Goal: Information Seeking & Learning: Learn about a topic

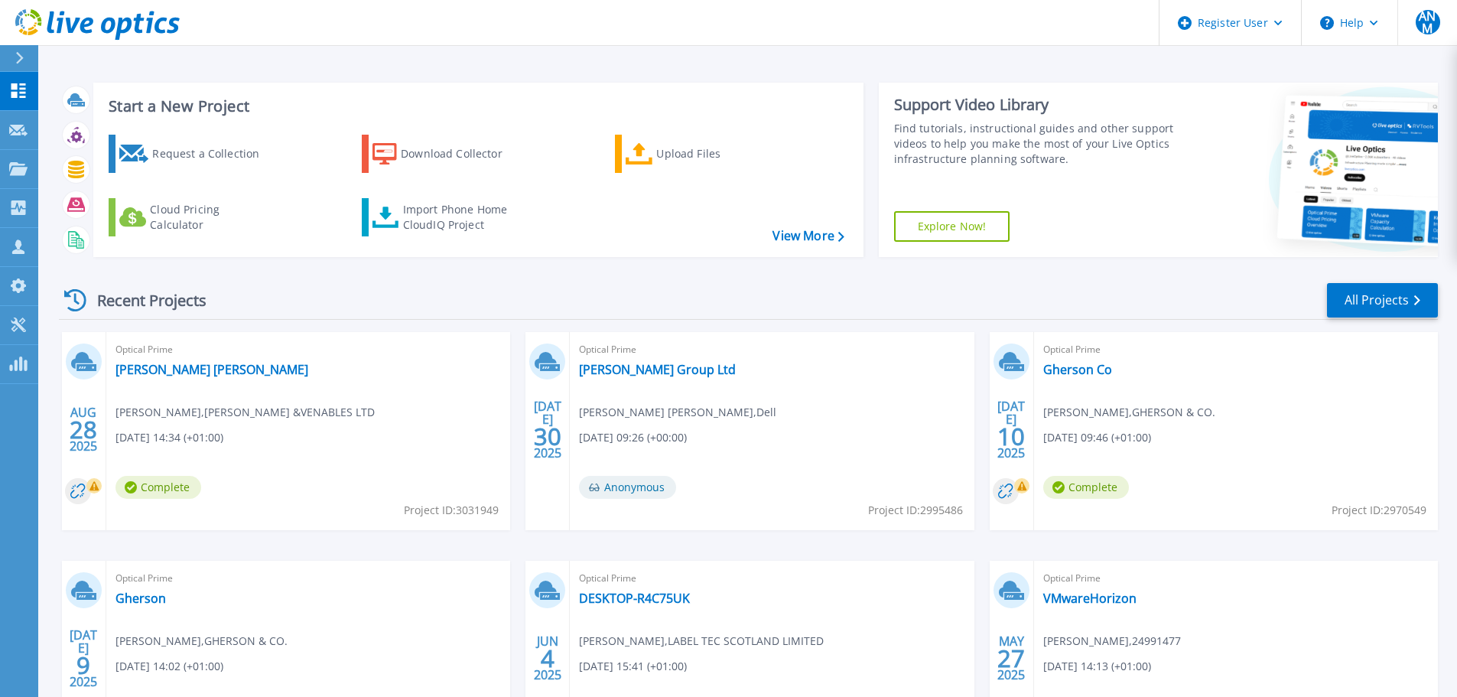
click at [204, 107] on h3 "Start a New Project" at bounding box center [476, 106] width 735 height 17
click at [294, 112] on h3 "Start a New Project" at bounding box center [476, 106] width 735 height 17
click at [235, 298] on div "Recent Projects All Projects" at bounding box center [748, 300] width 1379 height 38
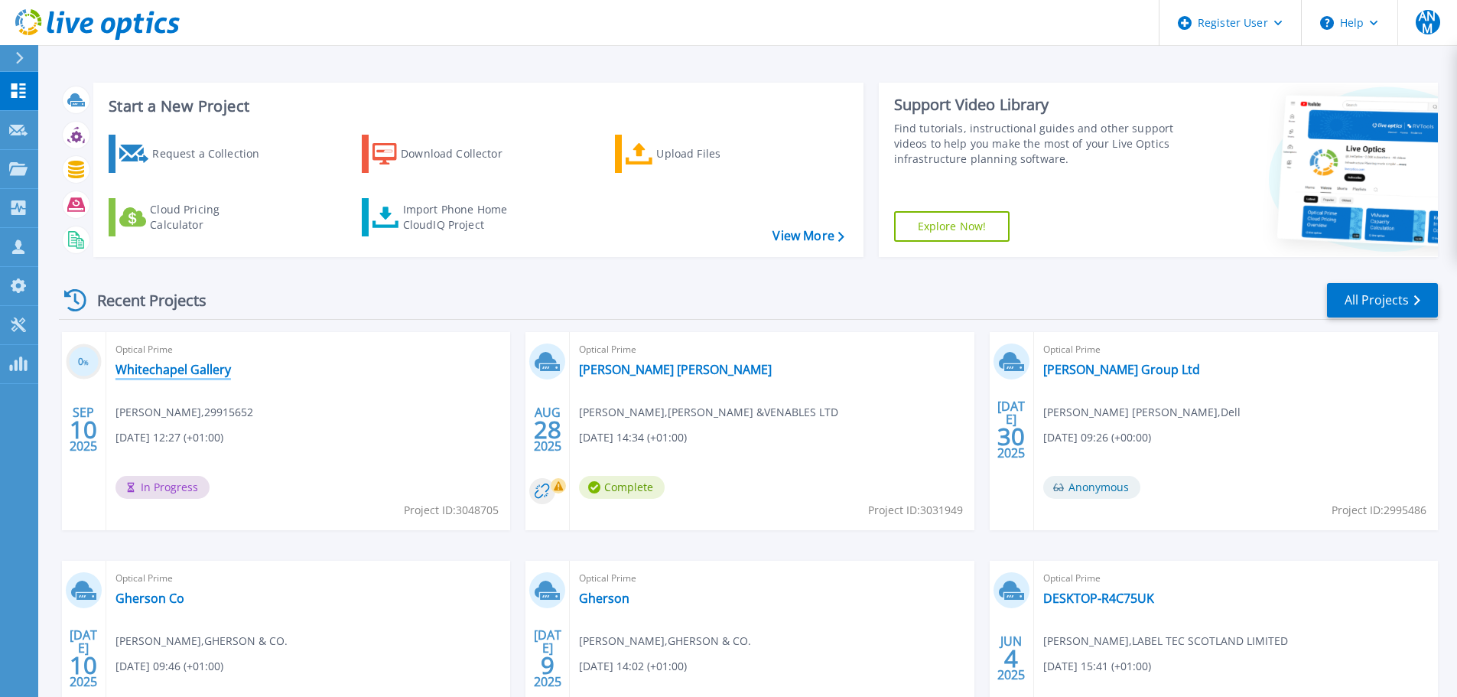
click at [167, 373] on link "Whitechapel Gallery" at bounding box center [172, 369] width 115 height 15
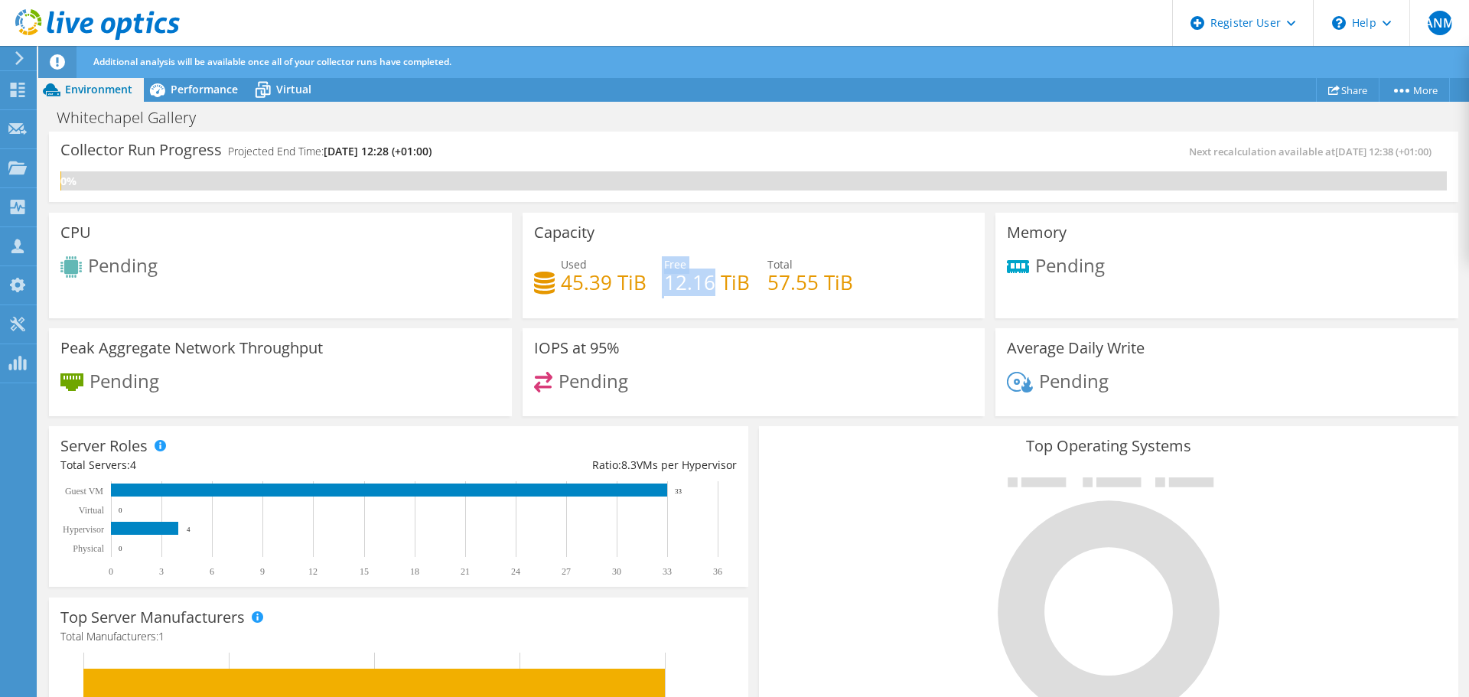
drag, startPoint x: 656, startPoint y: 281, endPoint x: 711, endPoint y: 280, distance: 55.1
click at [711, 280] on div "Used 45.39 TiB Free 12.16 TiB Total 57.55 TiB" at bounding box center [754, 281] width 440 height 50
click at [714, 281] on h4 "12.16 TiB" at bounding box center [707, 282] width 86 height 17
click at [219, 87] on span "Performance" at bounding box center [204, 89] width 67 height 15
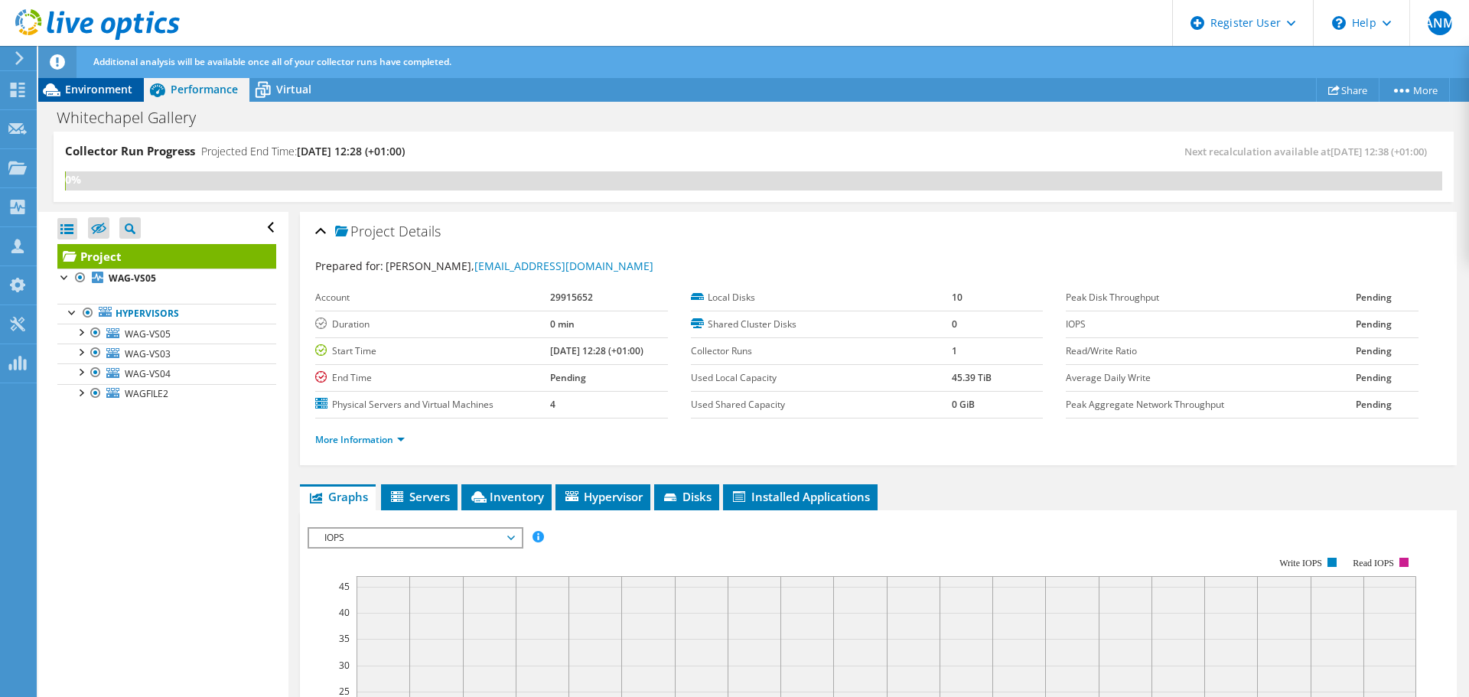
click at [106, 95] on span "Environment" at bounding box center [98, 89] width 67 height 15
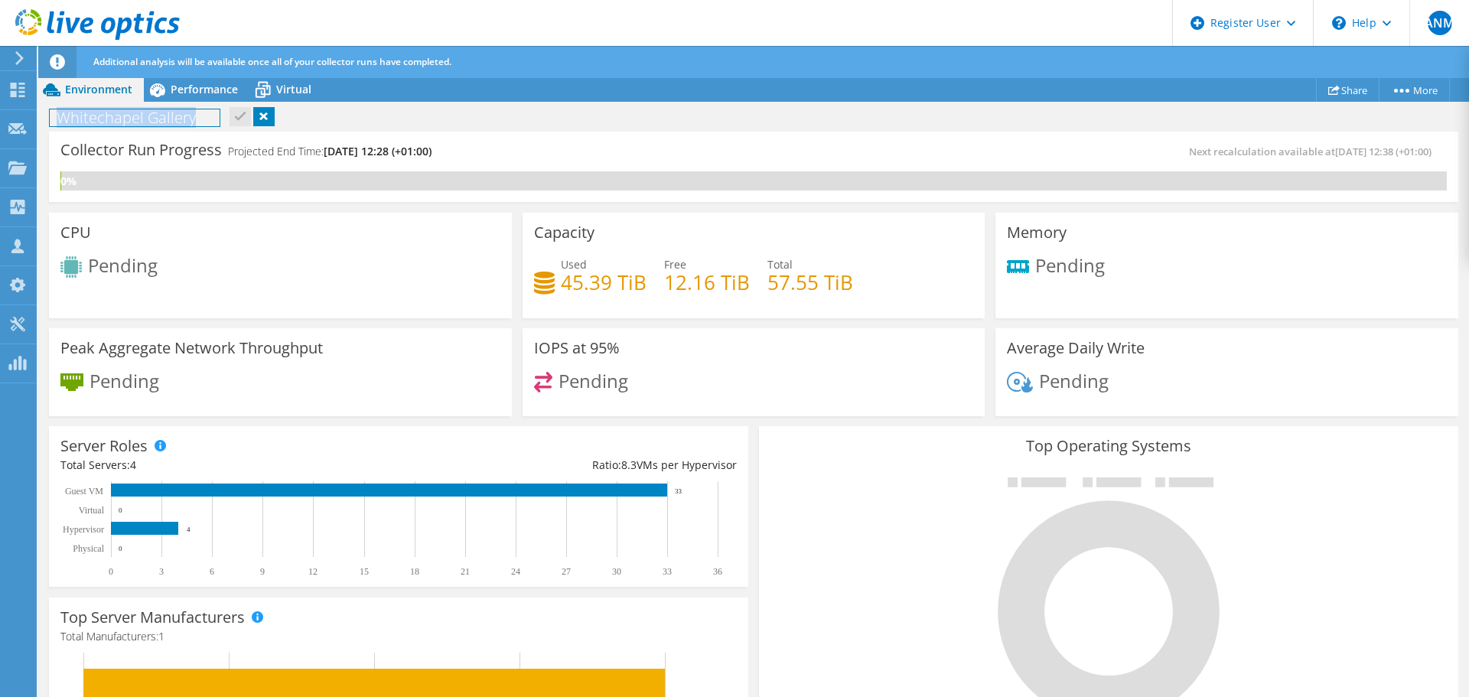
drag, startPoint x: 55, startPoint y: 119, endPoint x: 271, endPoint y: 125, distance: 215.8
click at [235, 115] on div "Whitechapel Gallery Print" at bounding box center [753, 117] width 1430 height 28
click at [300, 152] on h4 "Projected End Time: 09/12/2025, 12:28 (+01:00)" at bounding box center [329, 151] width 203 height 17
click at [539, 148] on div "Collector Run Progress Projected End Time: 09/12/2025, 12:28 (+01:00)" at bounding box center [406, 157] width 693 height 28
click at [540, 148] on div "Collector Run Progress Projected End Time: 09/12/2025, 12:28 (+01:00)" at bounding box center [406, 157] width 693 height 28
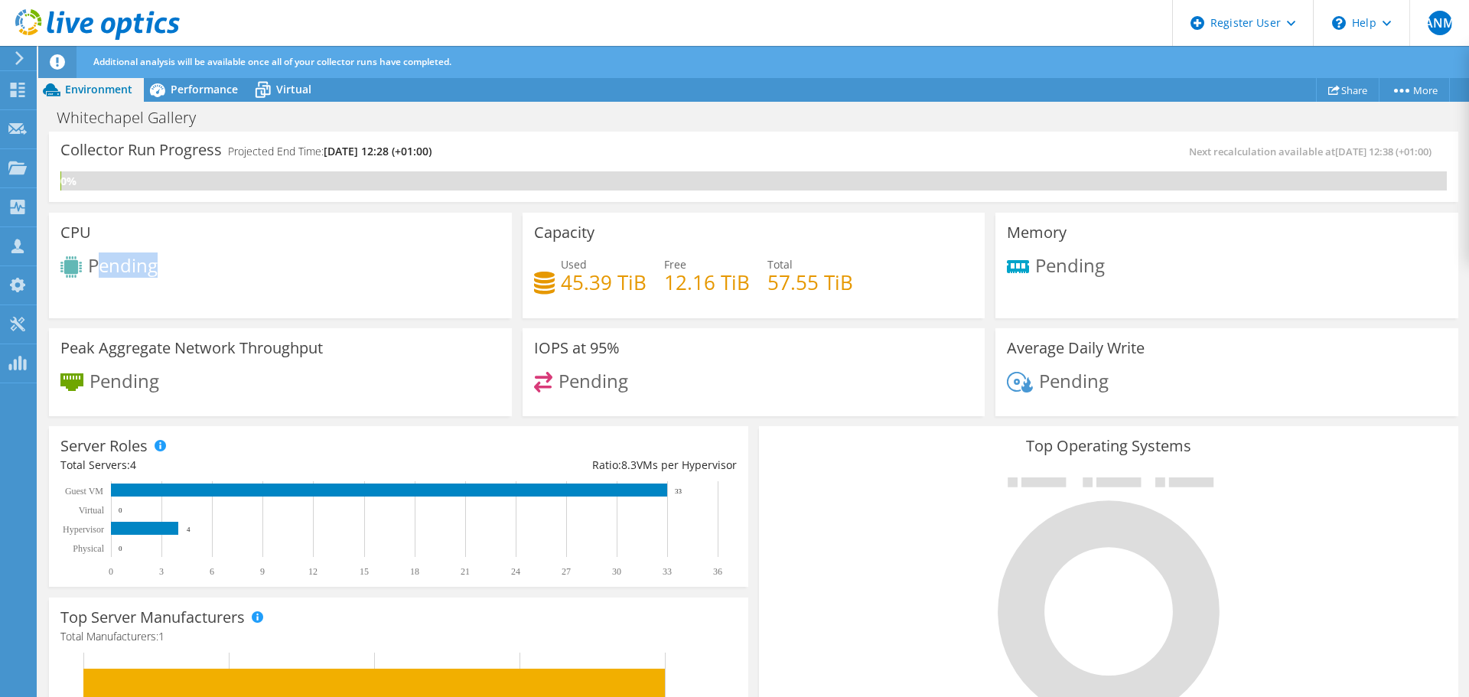
drag, startPoint x: 166, startPoint y: 268, endPoint x: 98, endPoint y: 268, distance: 68.1
click at [98, 268] on div "Pending" at bounding box center [280, 268] width 440 height 25
drag, startPoint x: 158, startPoint y: 373, endPoint x: 231, endPoint y: 373, distance: 72.7
click at [97, 373] on span "Pending" at bounding box center [124, 379] width 70 height 25
drag, startPoint x: 644, startPoint y: 375, endPoint x: 564, endPoint y: 382, distance: 80.6
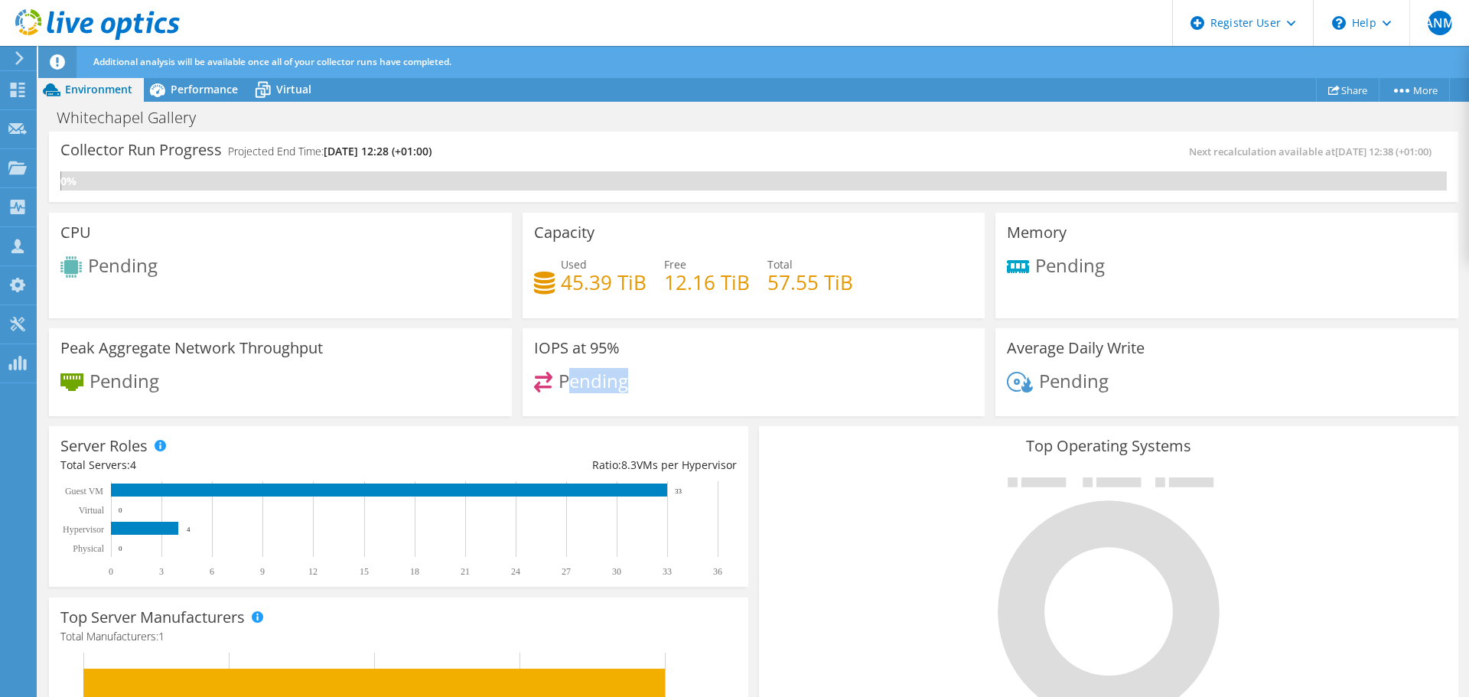
click at [564, 382] on div "Pending" at bounding box center [754, 388] width 440 height 33
drag, startPoint x: 1088, startPoint y: 259, endPoint x: 1070, endPoint y: 345, distance: 88.2
click at [1048, 262] on span "Pending" at bounding box center [1070, 264] width 70 height 25
click at [1079, 383] on span "Pending" at bounding box center [1074, 379] width 70 height 25
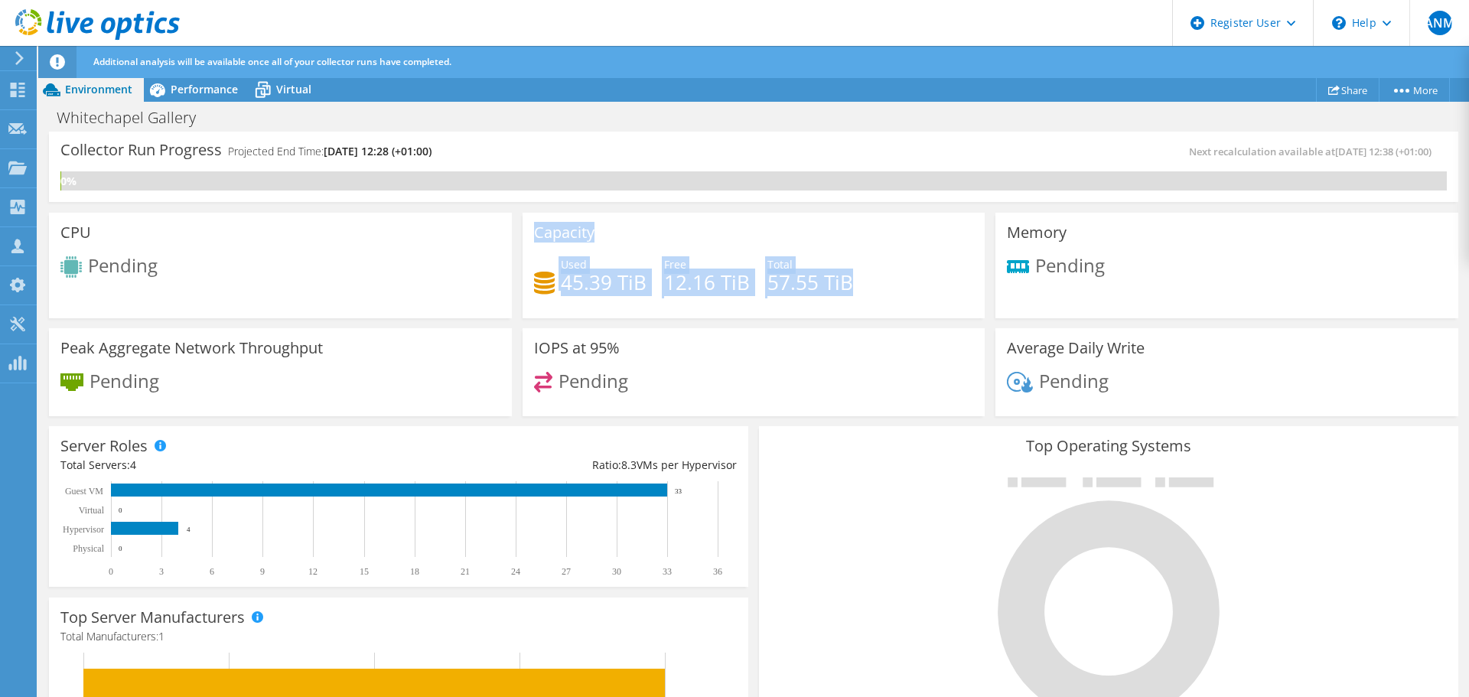
drag, startPoint x: 534, startPoint y: 230, endPoint x: 871, endPoint y: 284, distance: 341.5
click at [871, 284] on div "Capacity Used 45.39 TiB Free 12.16 TiB Total 57.55 TiB" at bounding box center [753, 266] width 463 height 106
click at [872, 285] on div "Used 45.39 TiB Free 12.16 TiB Total 57.55 TiB" at bounding box center [754, 281] width 440 height 50
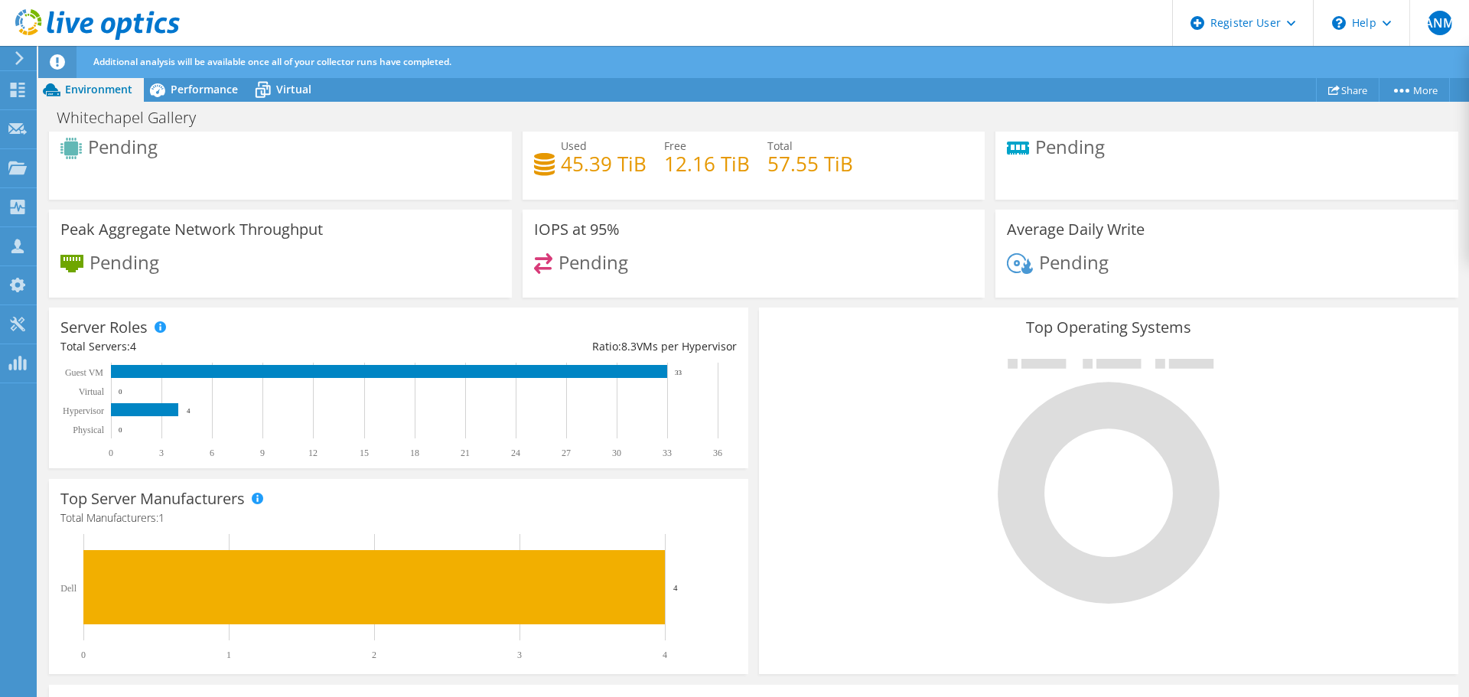
scroll to position [155, 0]
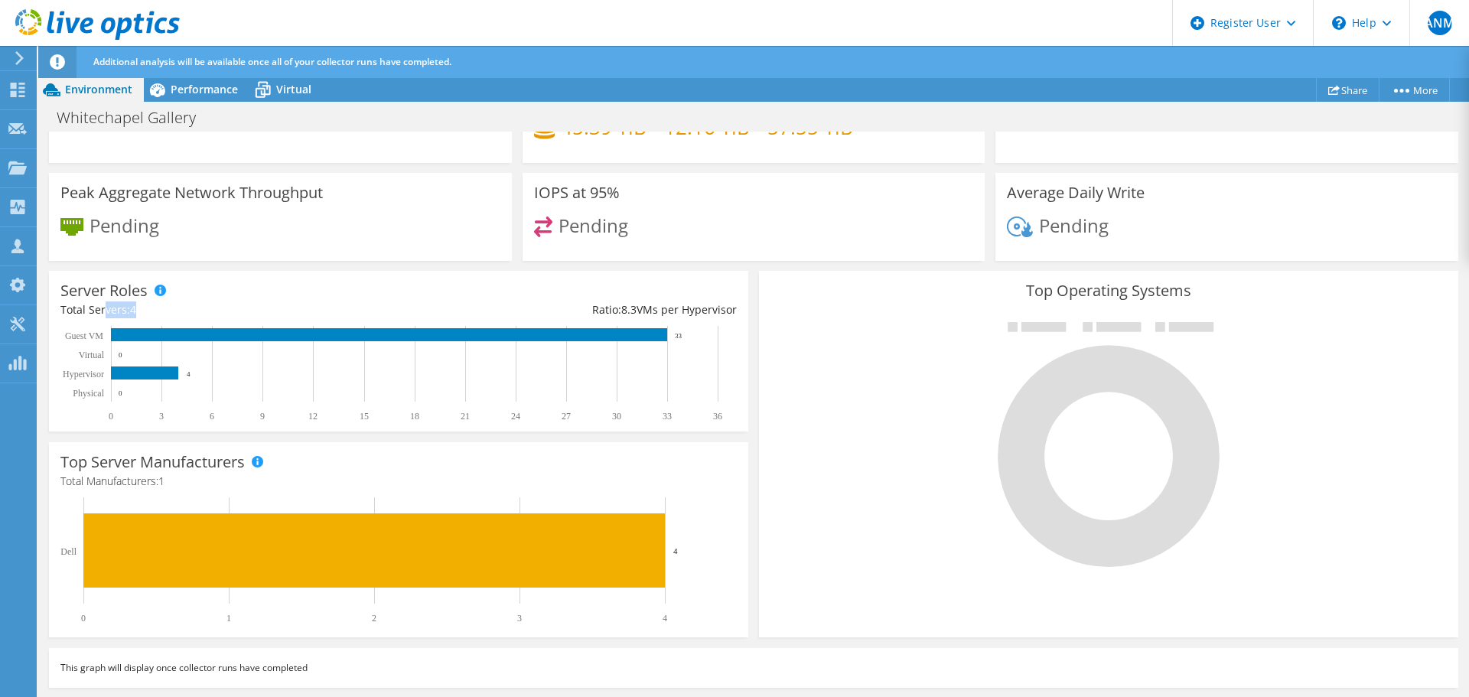
drag, startPoint x: 142, startPoint y: 313, endPoint x: 103, endPoint y: 314, distance: 39.0
click at [103, 314] on div "Total Servers: 4" at bounding box center [229, 309] width 338 height 17
click at [192, 316] on div "Total Servers: 4" at bounding box center [229, 309] width 338 height 17
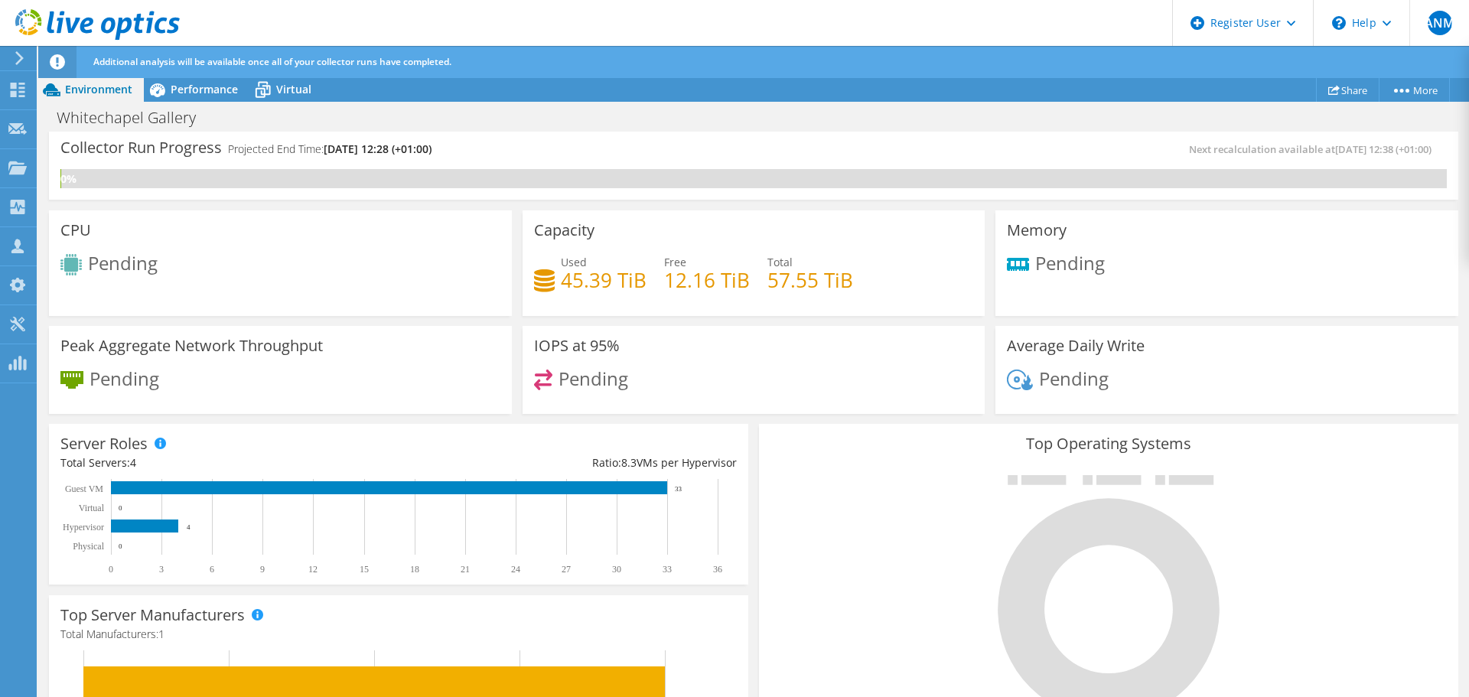
scroll to position [0, 0]
click at [184, 89] on span "Performance" at bounding box center [204, 89] width 67 height 15
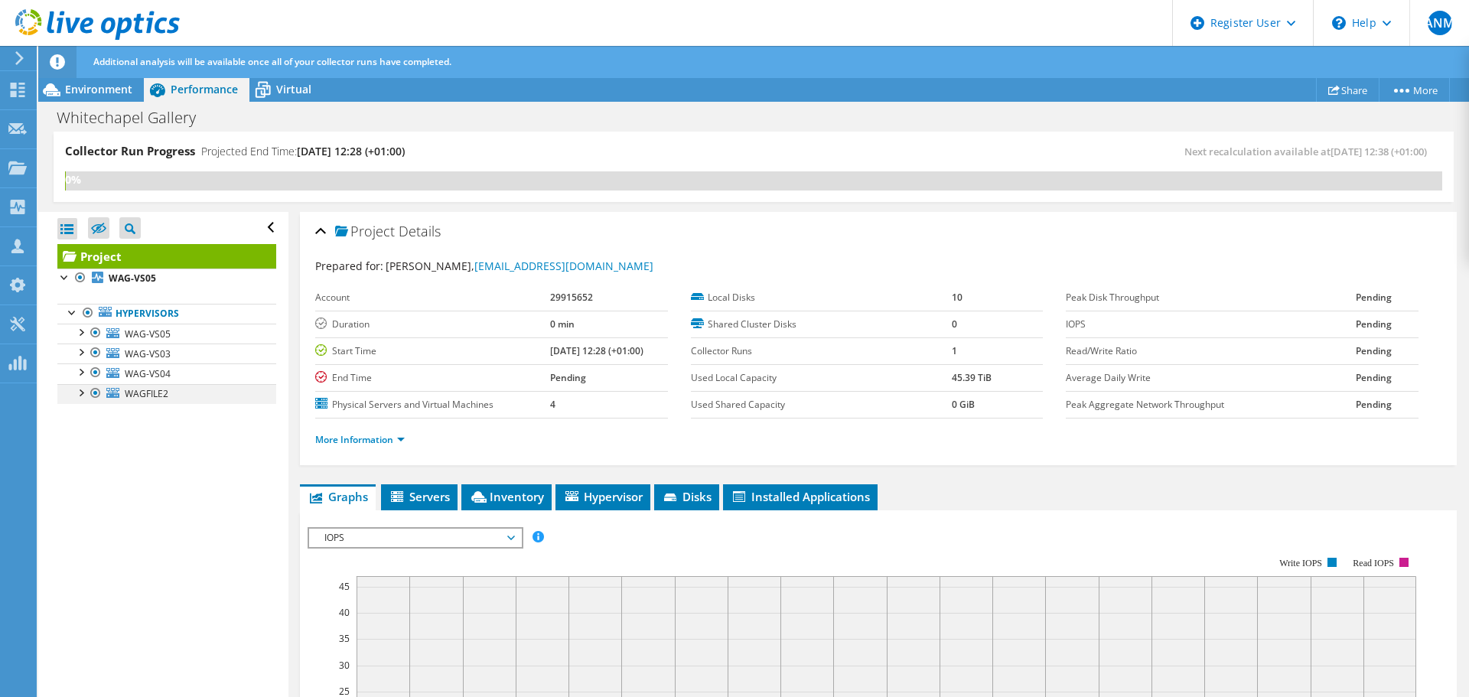
click at [82, 391] on div at bounding box center [80, 391] width 15 height 15
click at [78, 376] on div at bounding box center [80, 370] width 15 height 15
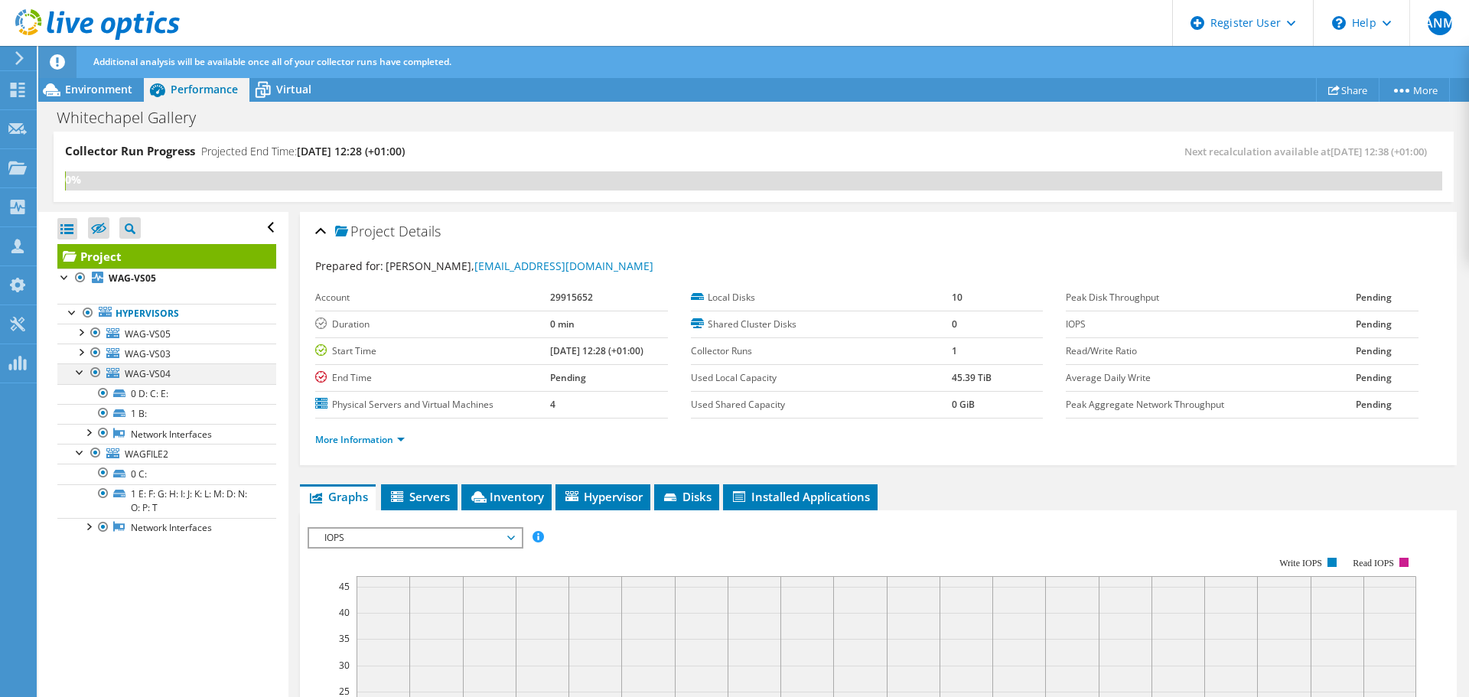
click at [79, 372] on div at bounding box center [80, 370] width 15 height 15
click at [80, 397] on div at bounding box center [80, 391] width 15 height 15
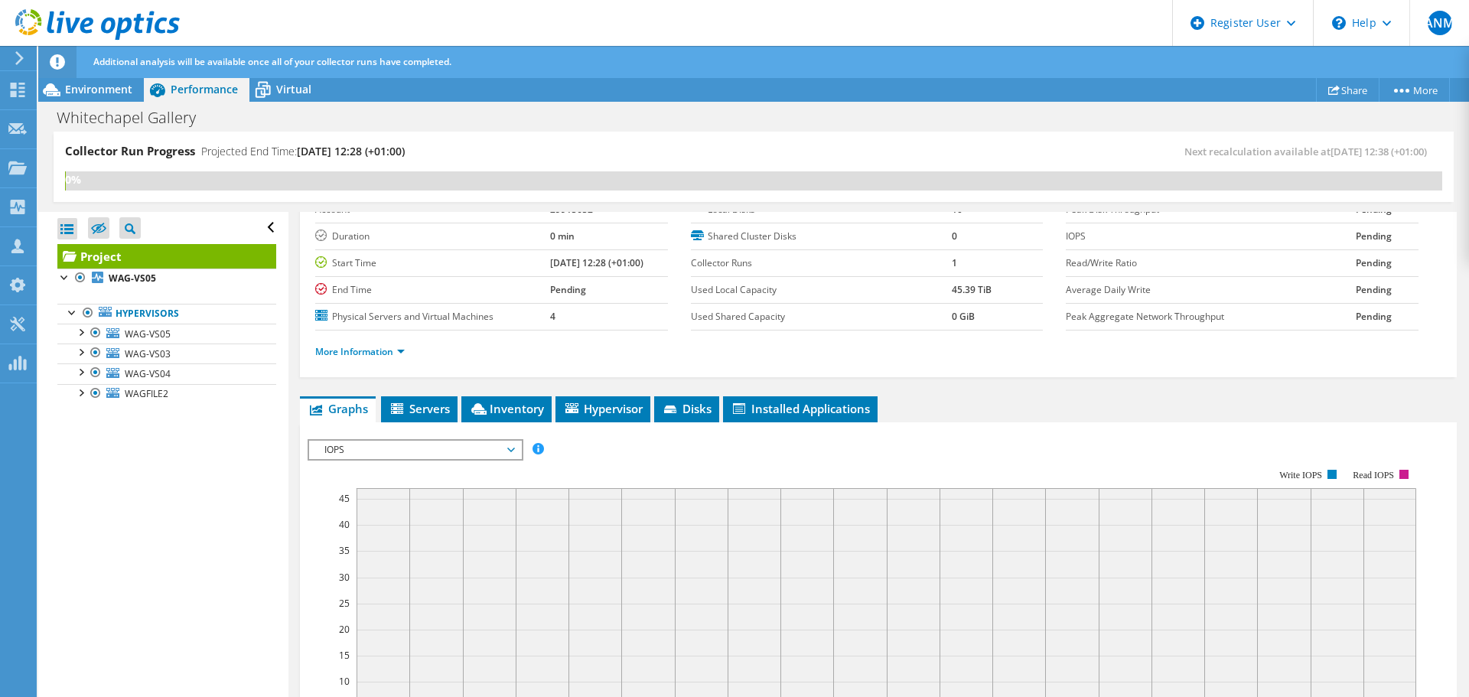
scroll to position [153, 0]
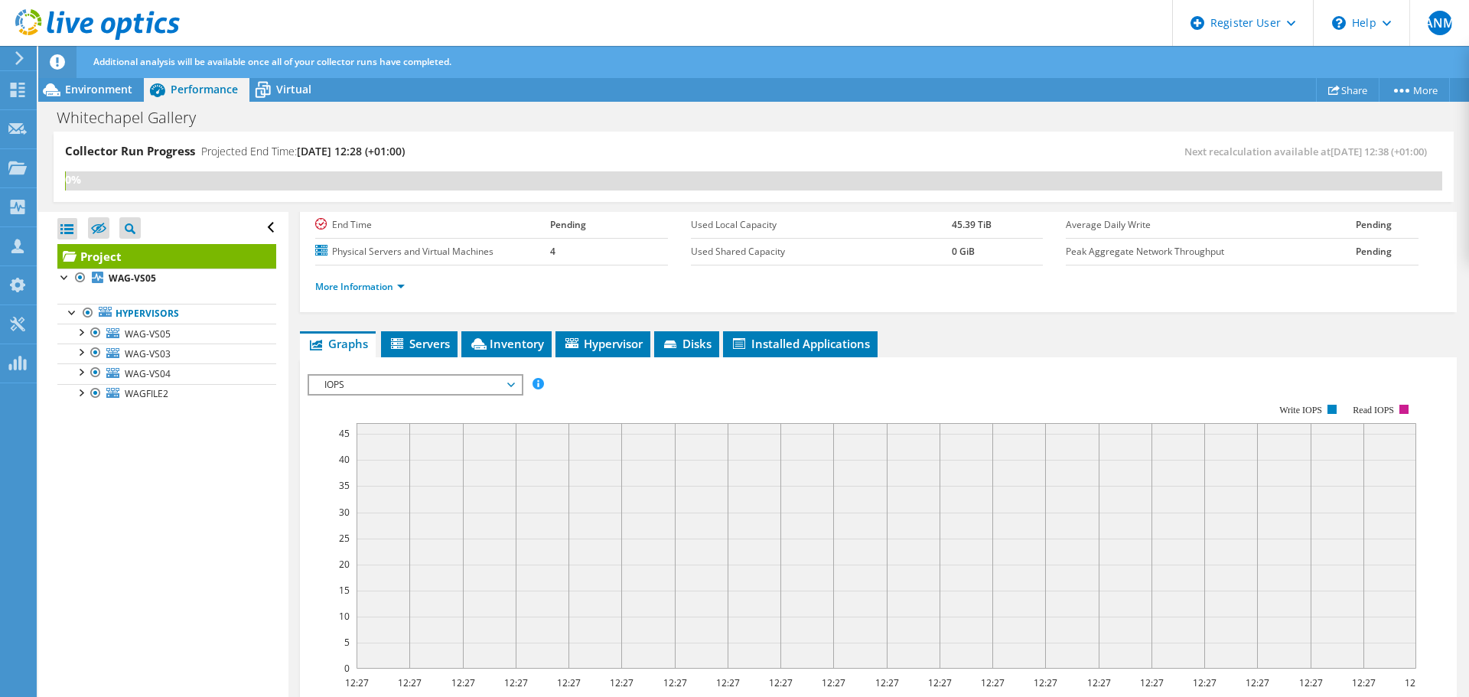
click at [404, 382] on span "IOPS" at bounding box center [415, 385] width 197 height 18
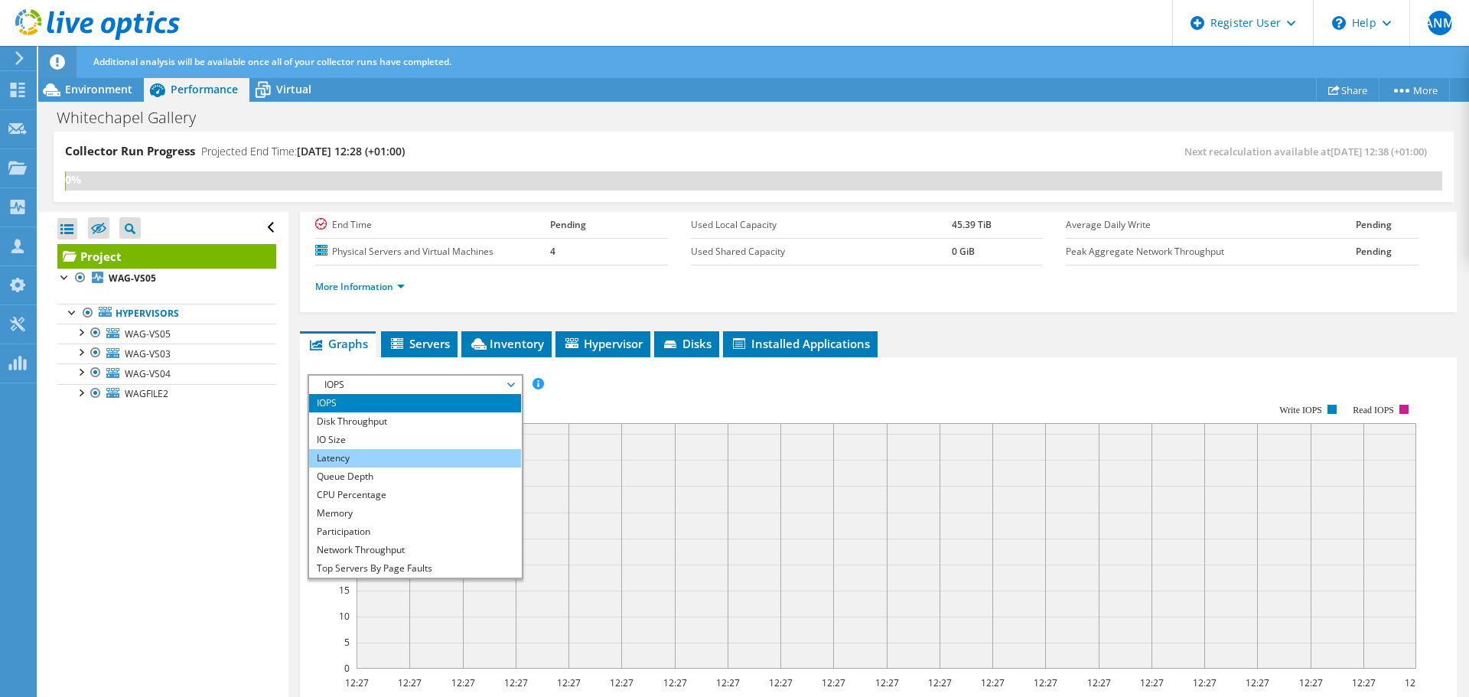
click at [362, 462] on li "Latency" at bounding box center [415, 458] width 212 height 18
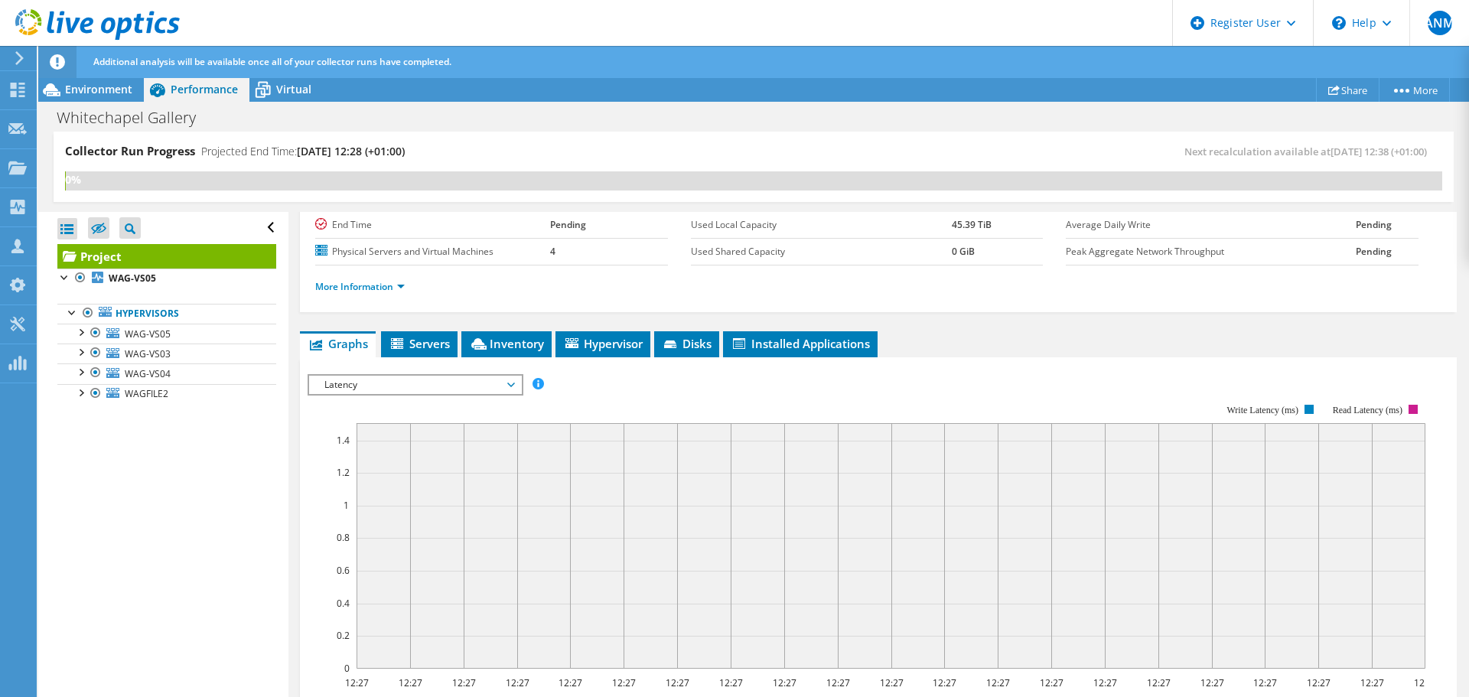
click at [400, 386] on span "Latency" at bounding box center [415, 385] width 197 height 18
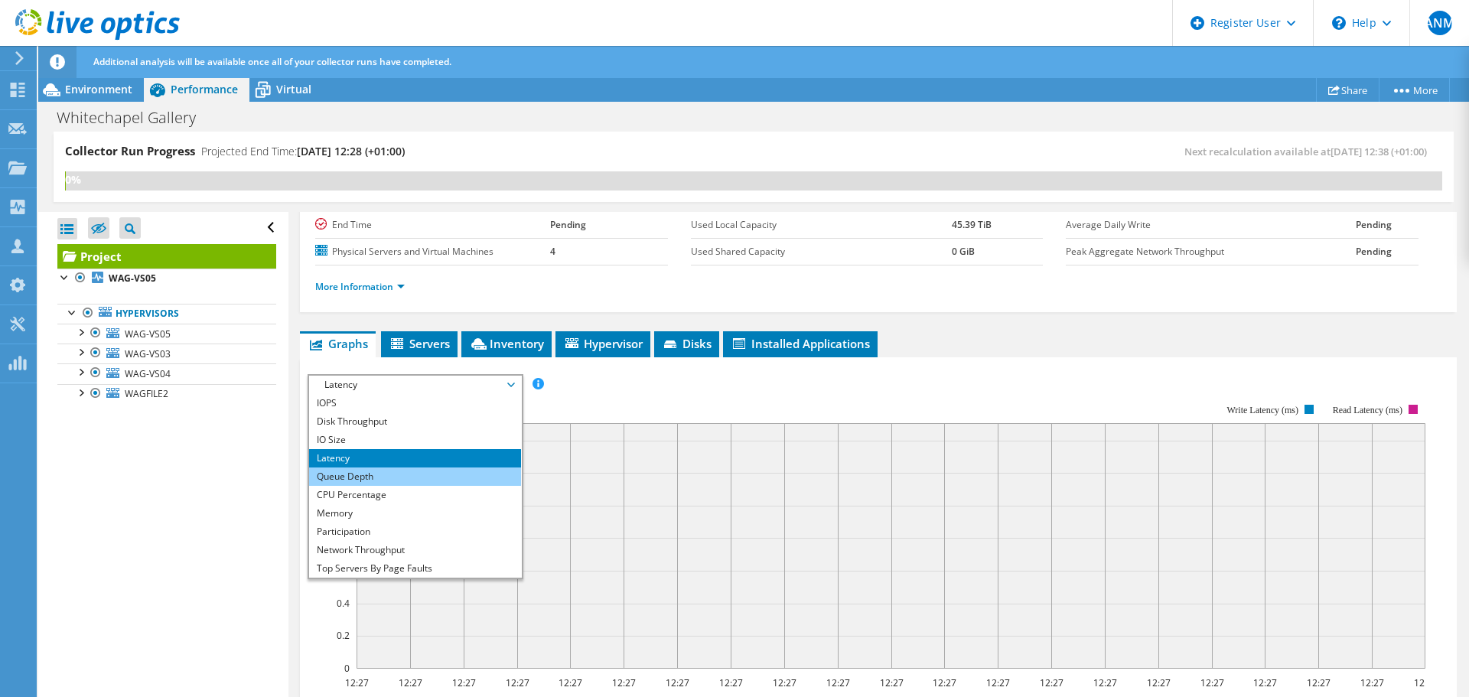
click at [362, 473] on li "Queue Depth" at bounding box center [415, 476] width 212 height 18
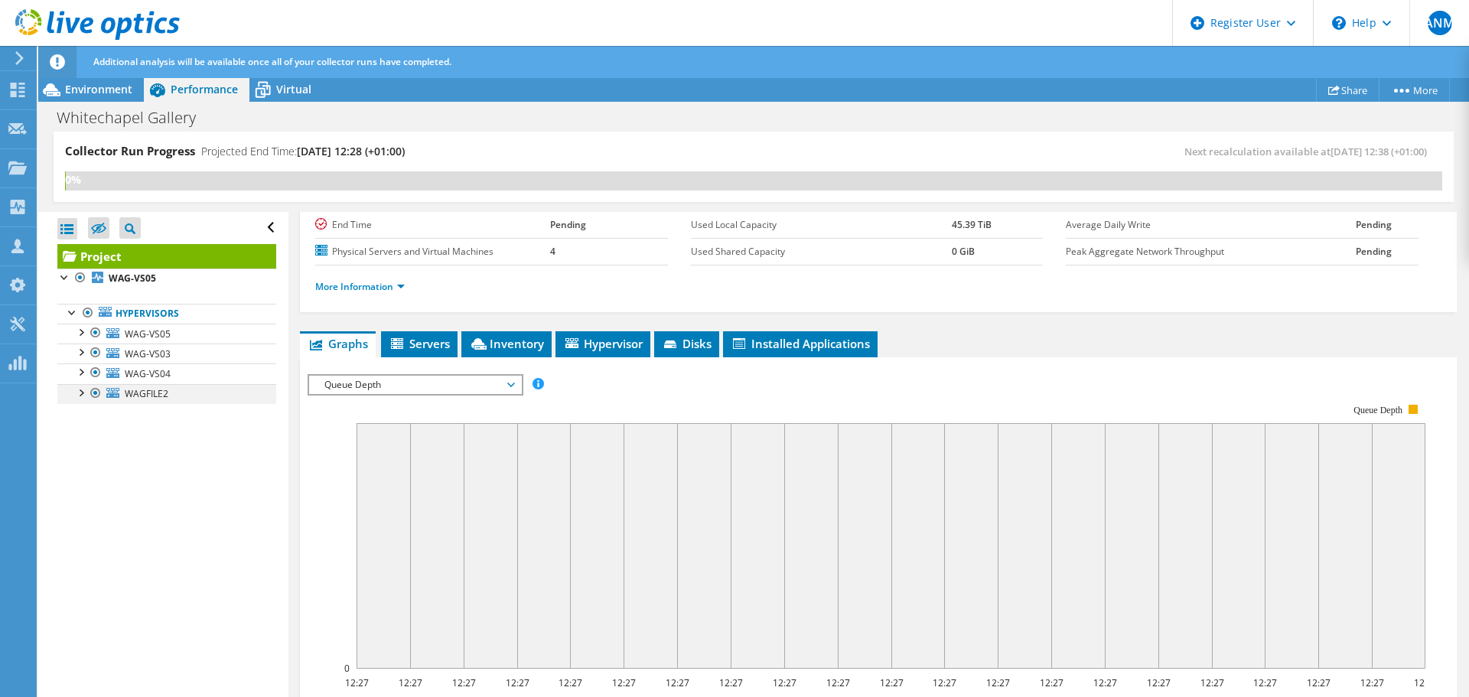
click at [83, 389] on div at bounding box center [80, 391] width 15 height 15
click at [82, 392] on div at bounding box center [80, 391] width 15 height 15
click at [420, 393] on div "Queue Depth IOPS Disk Throughput IO Size Latency Queue Depth CPU Percentage Mem…" at bounding box center [415, 384] width 216 height 21
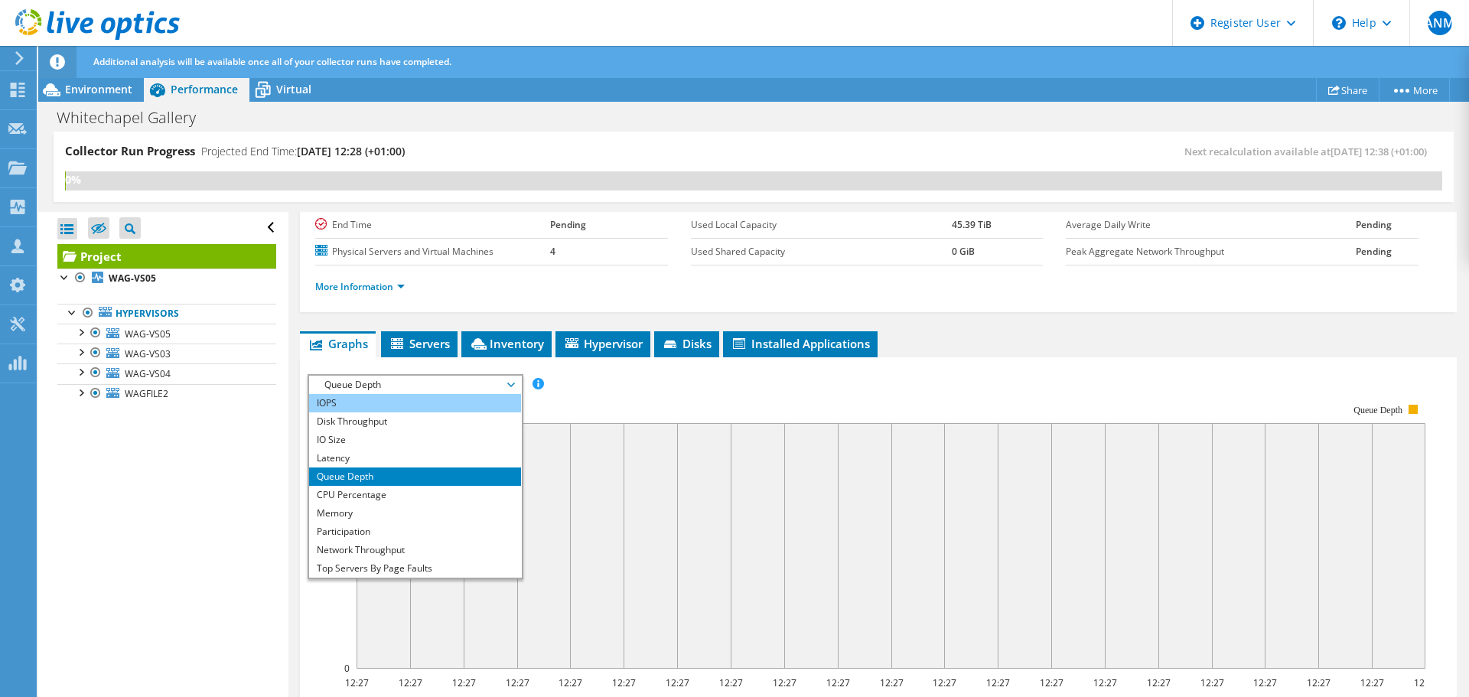
click at [390, 399] on li "IOPS" at bounding box center [415, 403] width 212 height 18
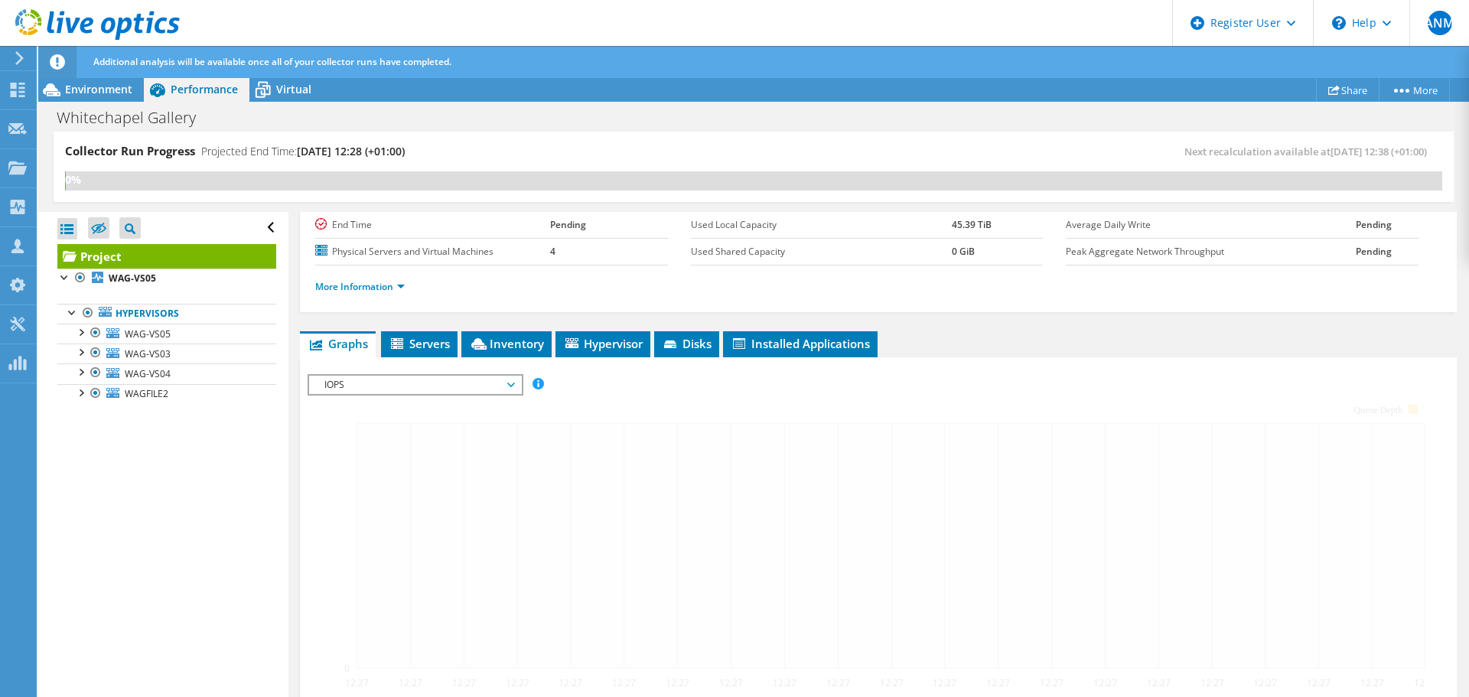
click at [687, 407] on div at bounding box center [877, 635] width 1141 height 522
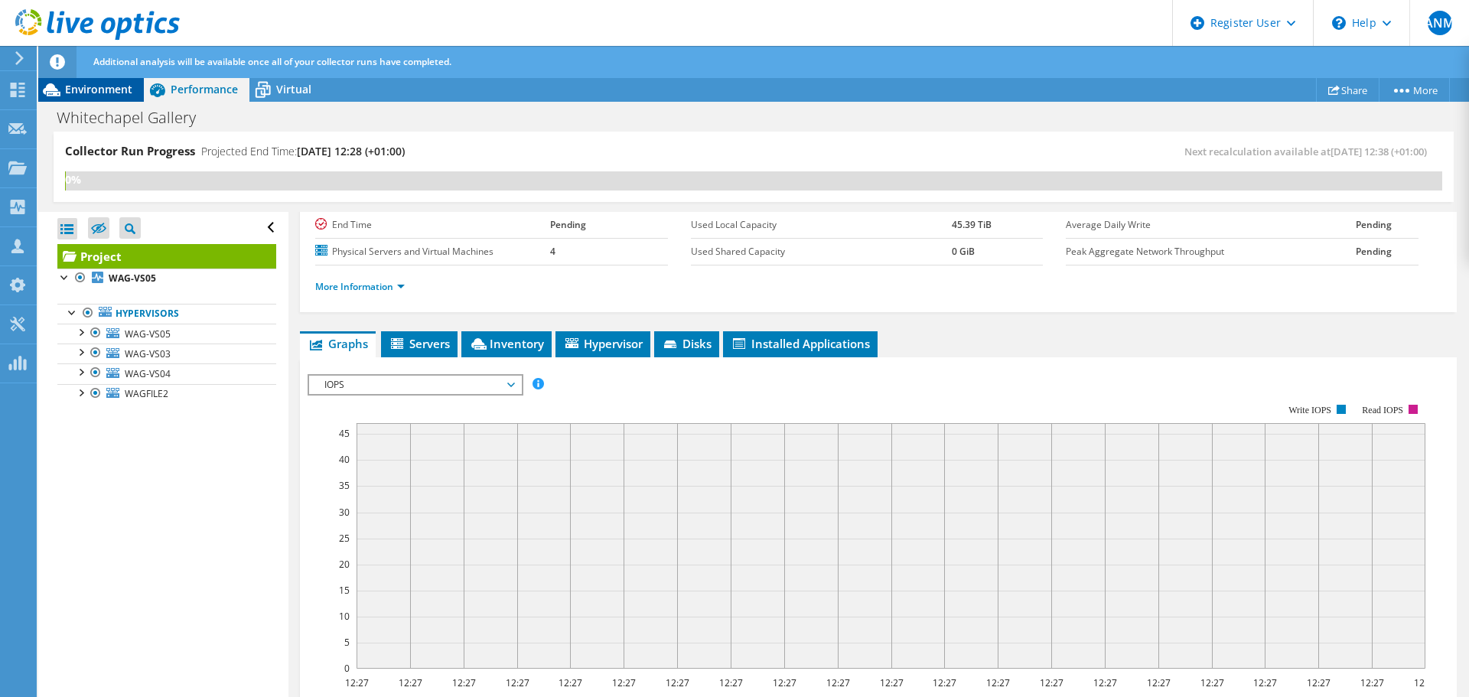
click at [101, 93] on span "Environment" at bounding box center [98, 89] width 67 height 15
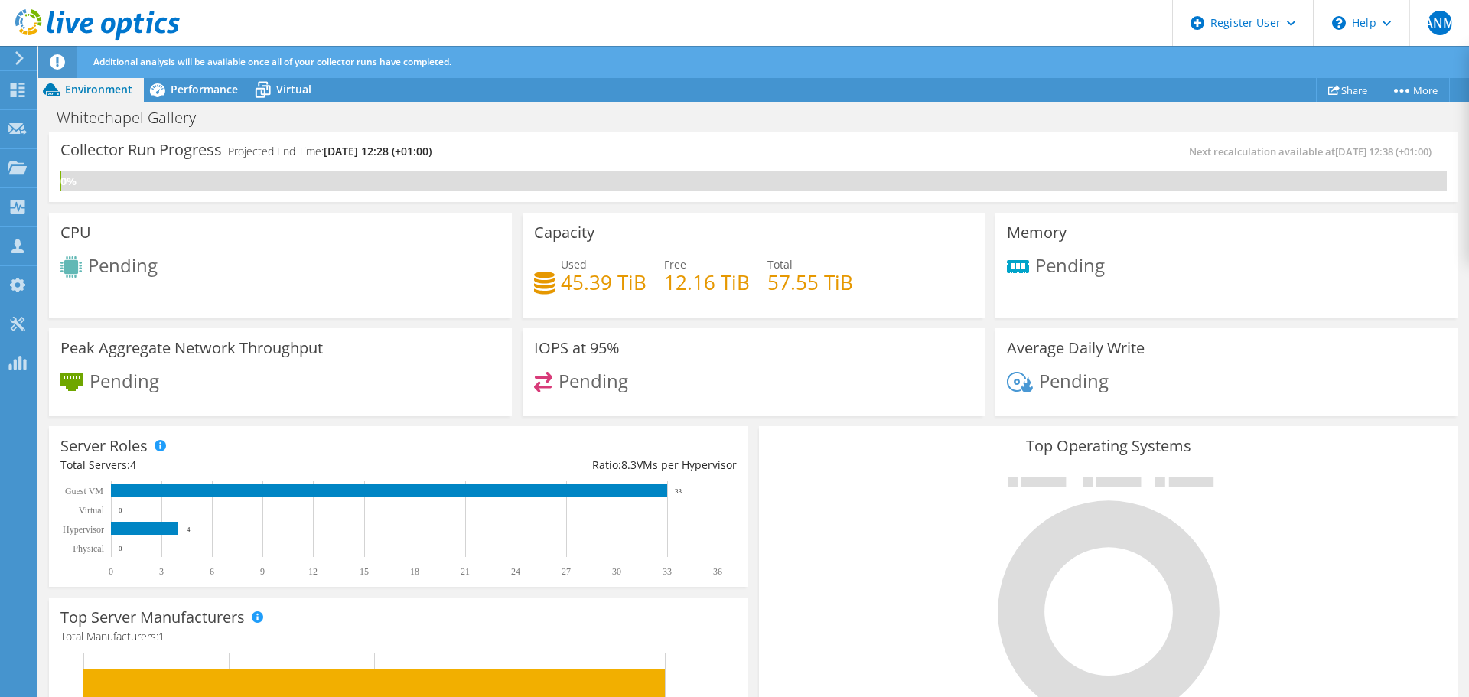
scroll to position [382, 0]
click at [21, 46] on div at bounding box center [90, 25] width 180 height 51
click at [21, 49] on div at bounding box center [90, 25] width 180 height 51
click at [21, 59] on use at bounding box center [19, 58] width 8 height 14
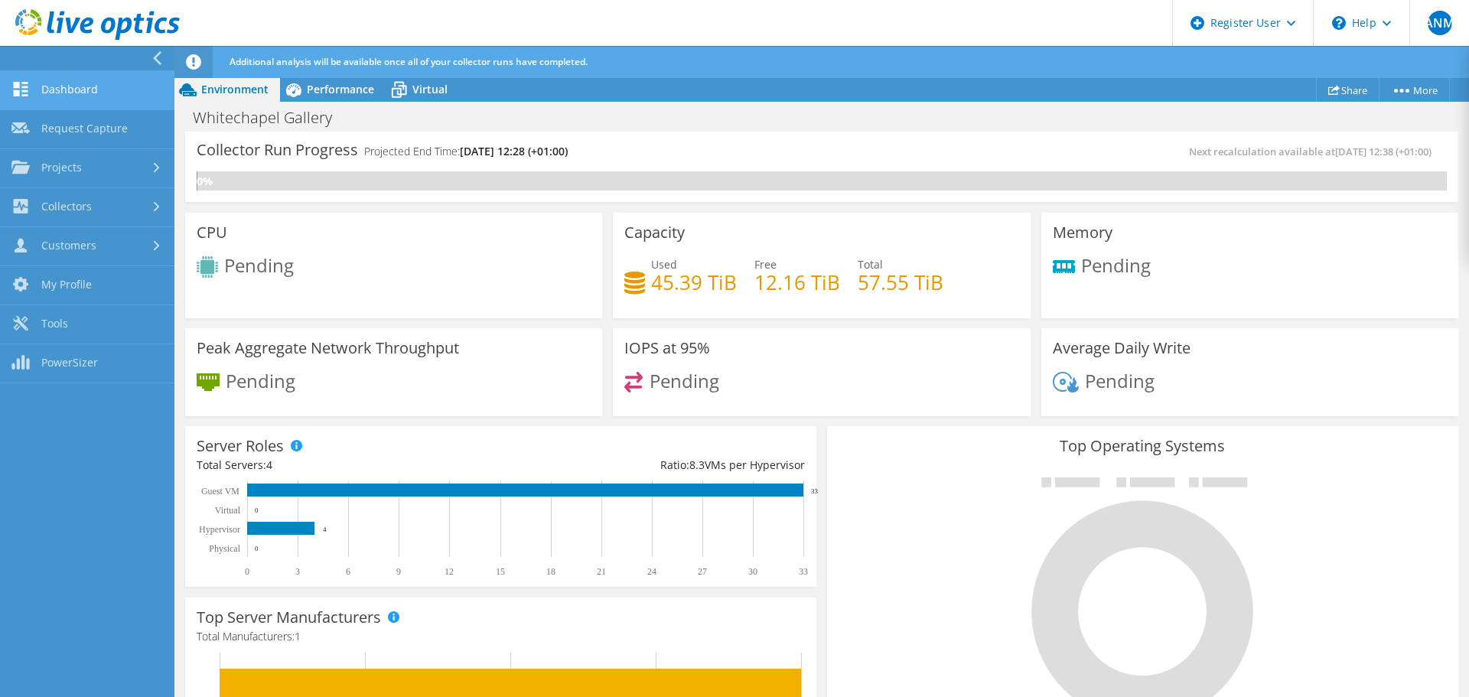
click at [79, 99] on link "Dashboard" at bounding box center [87, 90] width 174 height 39
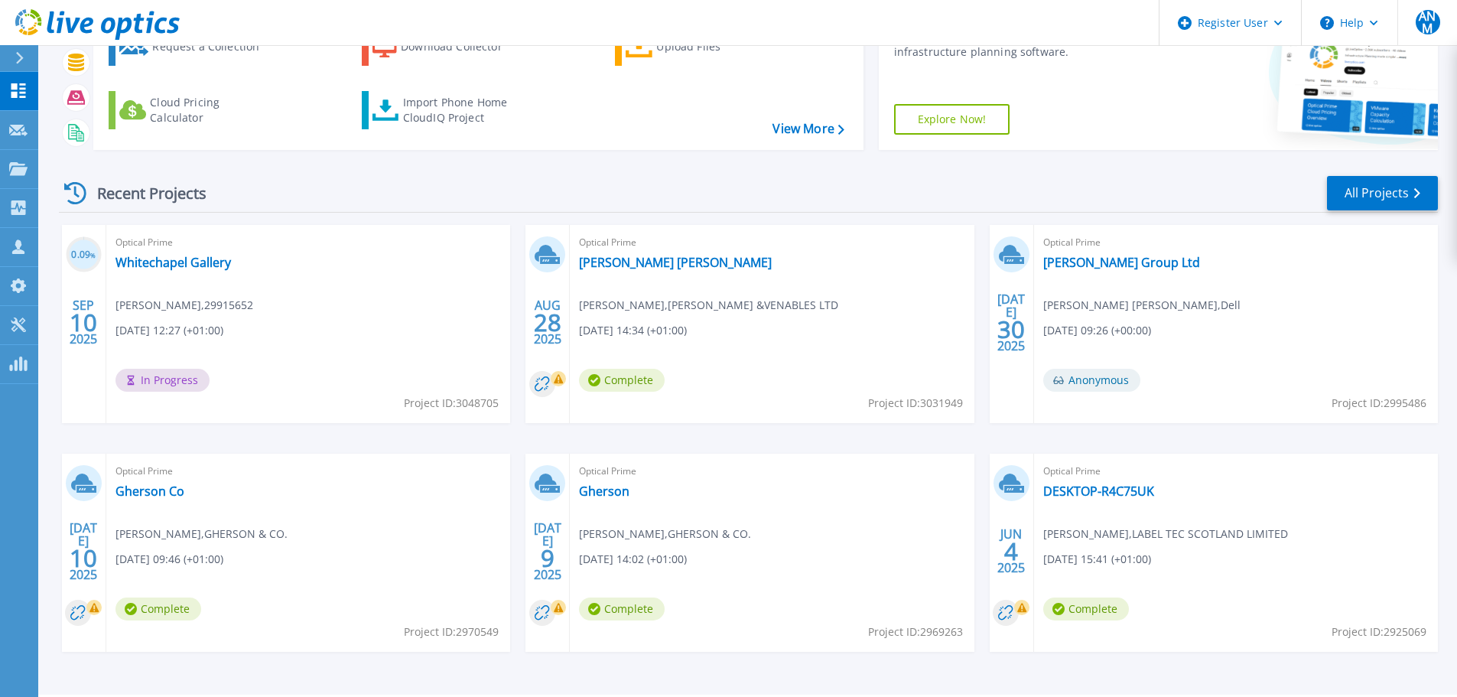
scroll to position [151, 0]
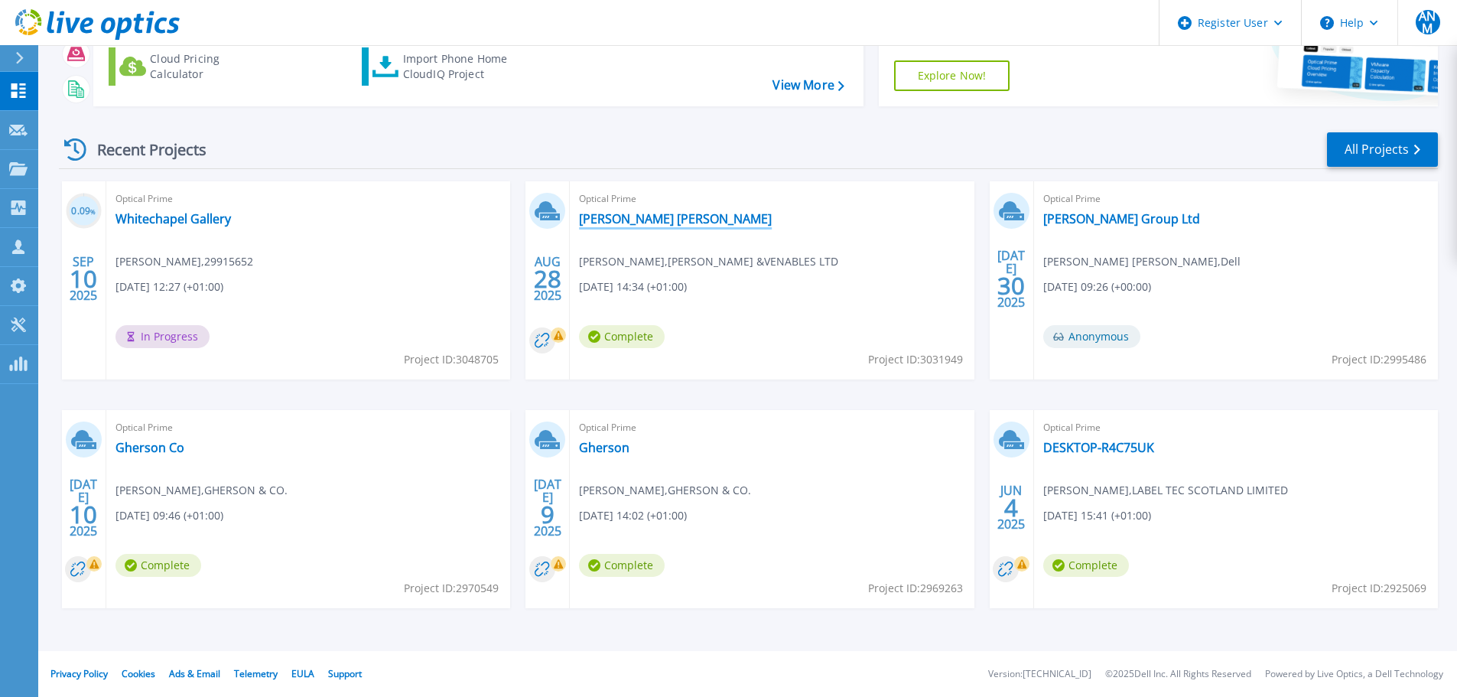
click at [635, 215] on link "[PERSON_NAME] [PERSON_NAME]" at bounding box center [675, 218] width 193 height 15
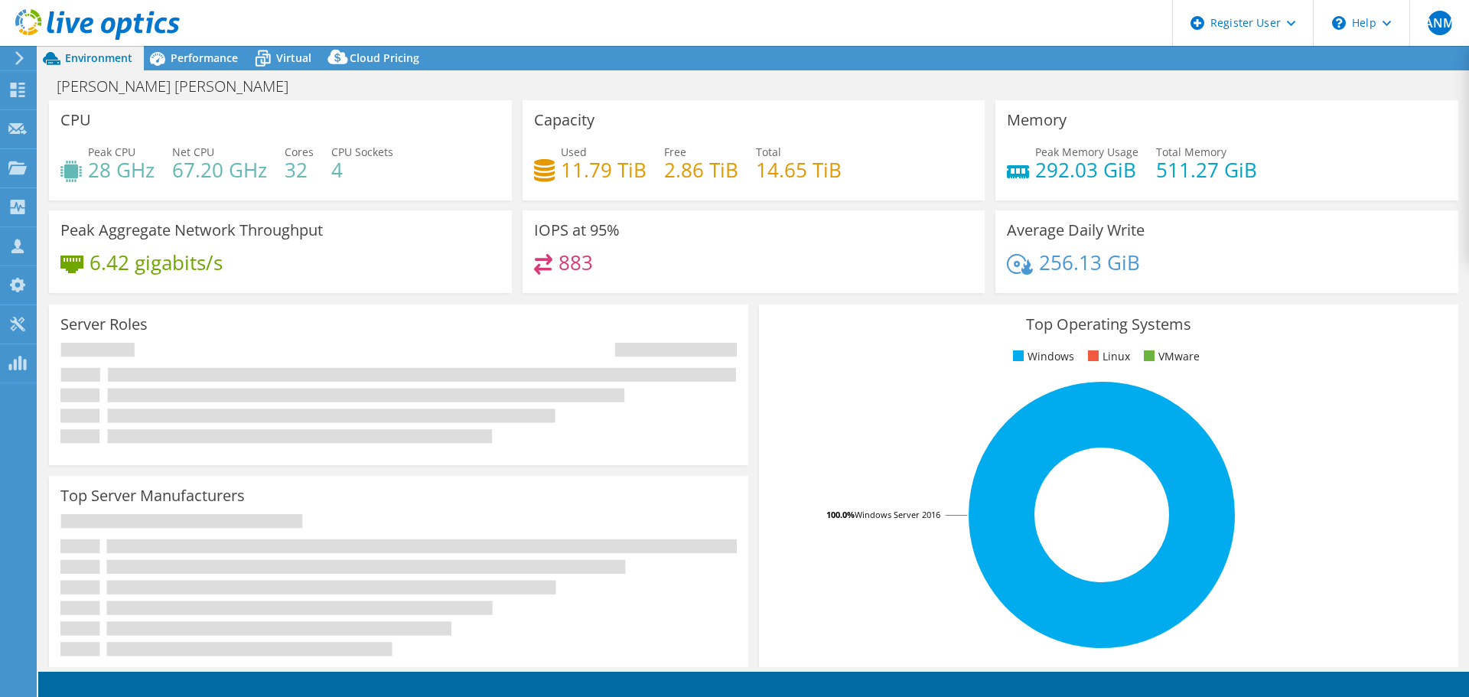
select select "USD"
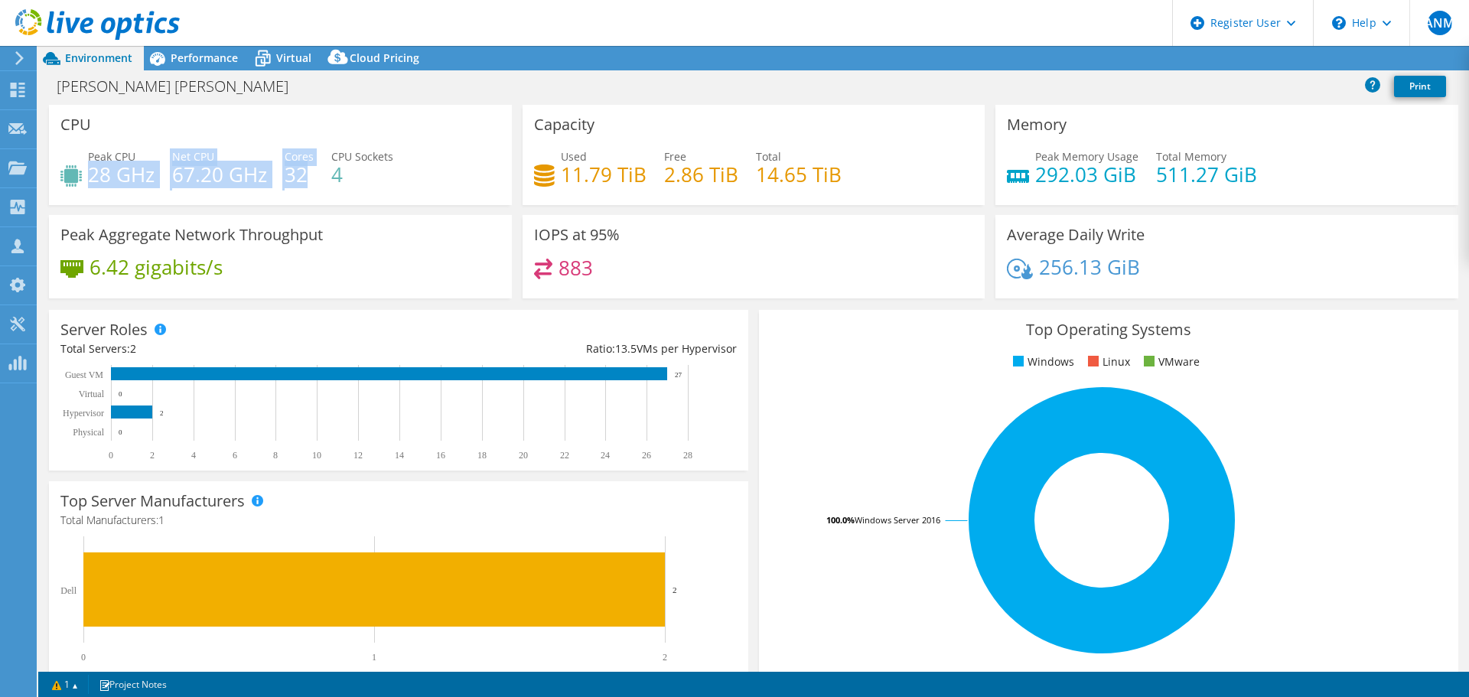
drag, startPoint x: 88, startPoint y: 171, endPoint x: 304, endPoint y: 164, distance: 215.8
click at [304, 164] on div "Peak CPU 28 GHz Net CPU 67.20 GHz Cores 32 CPU Sockets 4" at bounding box center [280, 173] width 440 height 50
click at [215, 179] on h4 "67.20 GHz" at bounding box center [219, 174] width 95 height 17
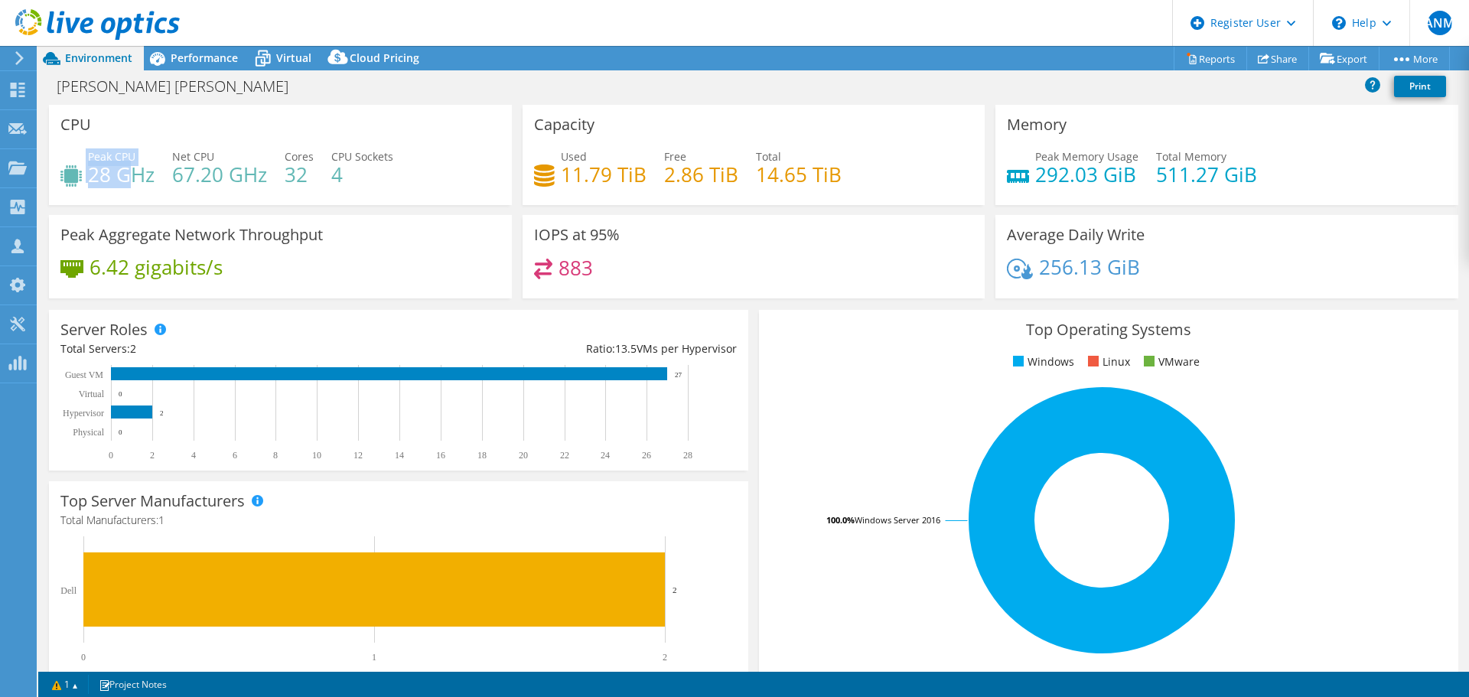
drag, startPoint x: 125, startPoint y: 171, endPoint x: 83, endPoint y: 169, distance: 42.1
click at [83, 169] on div "Peak CPU 28 GHz" at bounding box center [107, 165] width 94 height 34
drag, startPoint x: 1020, startPoint y: 181, endPoint x: 1124, endPoint y: 177, distance: 104.1
click at [1124, 177] on div "Peak Memory Usage 292.03 GiB" at bounding box center [1073, 165] width 132 height 34
drag, startPoint x: 1051, startPoint y: 265, endPoint x: 1159, endPoint y: 265, distance: 107.9
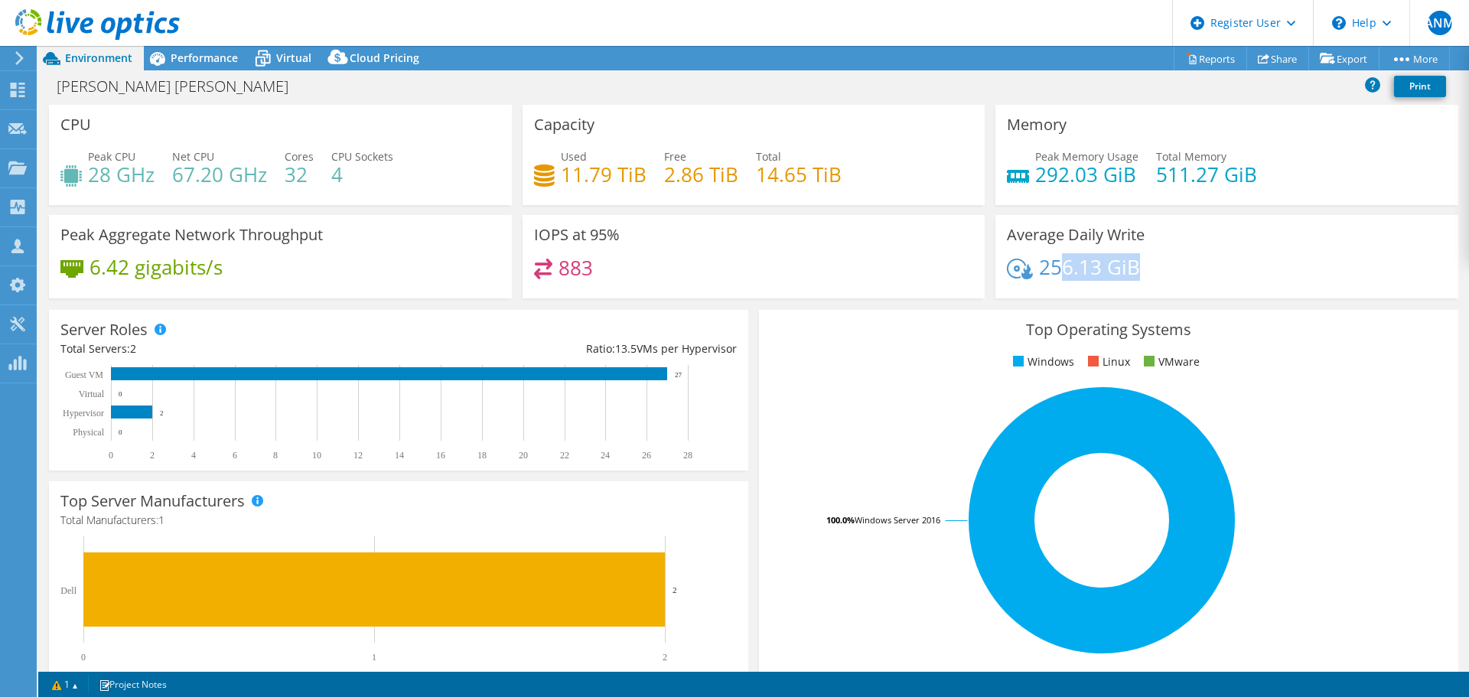
click at [1159, 265] on div "256.13 GiB" at bounding box center [1227, 275] width 440 height 32
drag, startPoint x: 597, startPoint y: 263, endPoint x: 469, endPoint y: 258, distance: 127.8
click at [503, 262] on div "CPU Peak CPU 28 GHz Net CPU 67.20 GHz Cores 32 CPU Sockets 4 Capacity Used 11.7…" at bounding box center [754, 206] width 1420 height 203
drag, startPoint x: 218, startPoint y: 258, endPoint x: 152, endPoint y: 302, distance: 79.3
click at [112, 262] on div "Peak Aggregate Network Throughput 6.42 gigabits/s" at bounding box center [280, 256] width 463 height 83
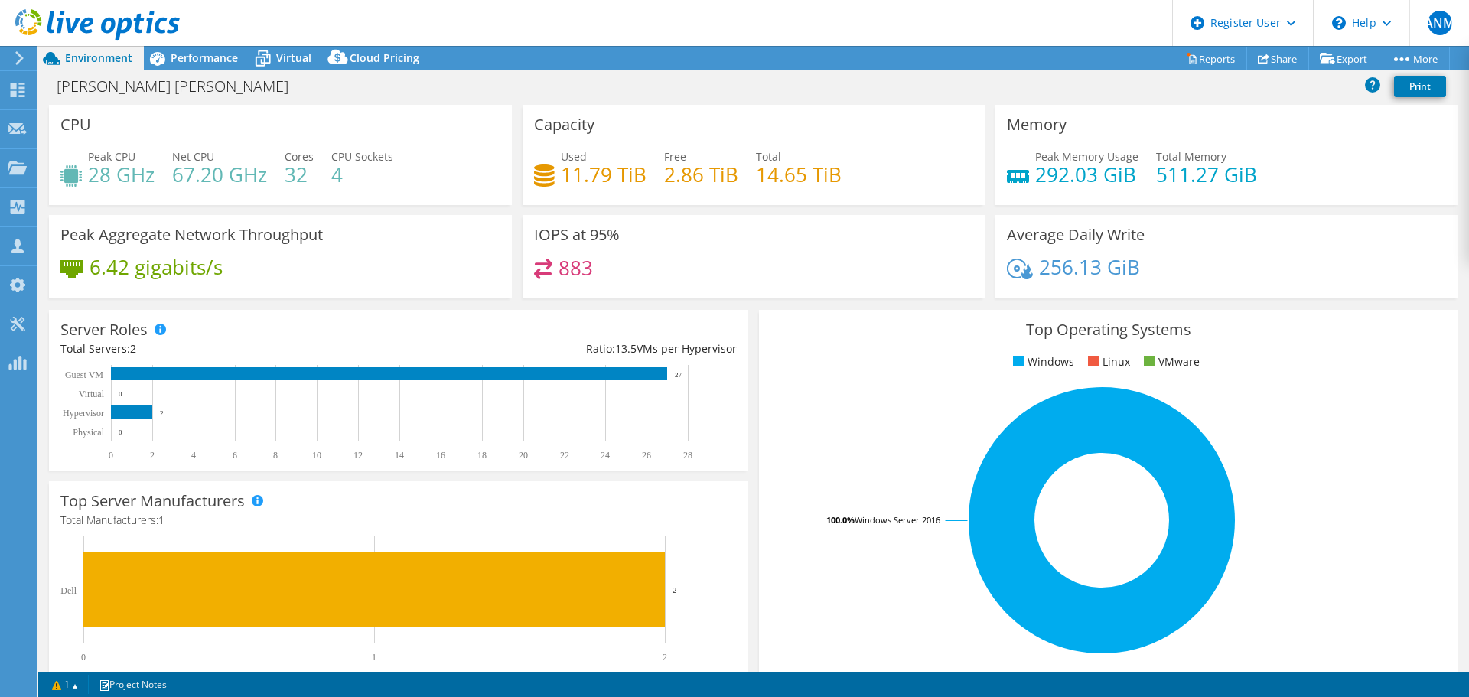
click at [286, 271] on div "6.42 gigabits/s" at bounding box center [280, 275] width 440 height 32
click at [211, 66] on div "Performance" at bounding box center [197, 58] width 106 height 24
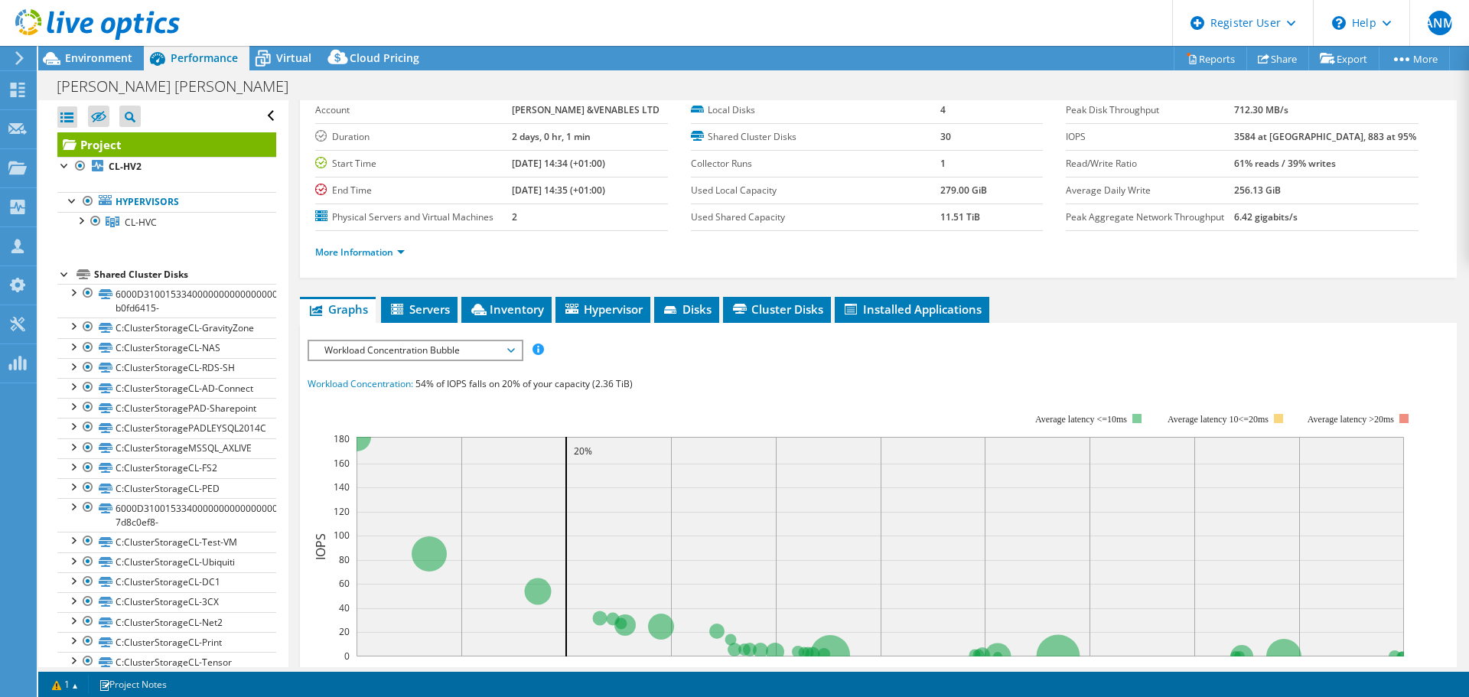
scroll to position [153, 0]
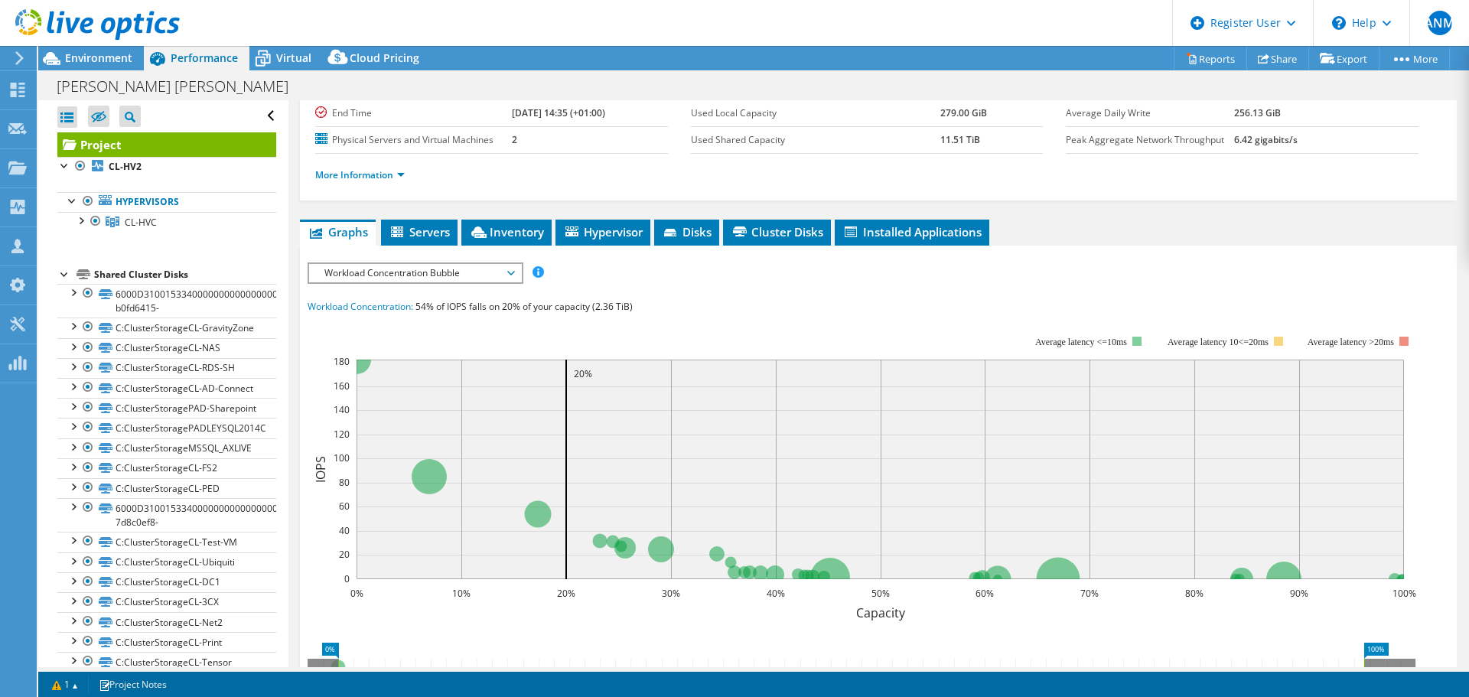
click at [434, 282] on div "Workload Concentration Bubble IOPS Disk Throughput IO Size Latency Queue Depth …" at bounding box center [415, 272] width 216 height 21
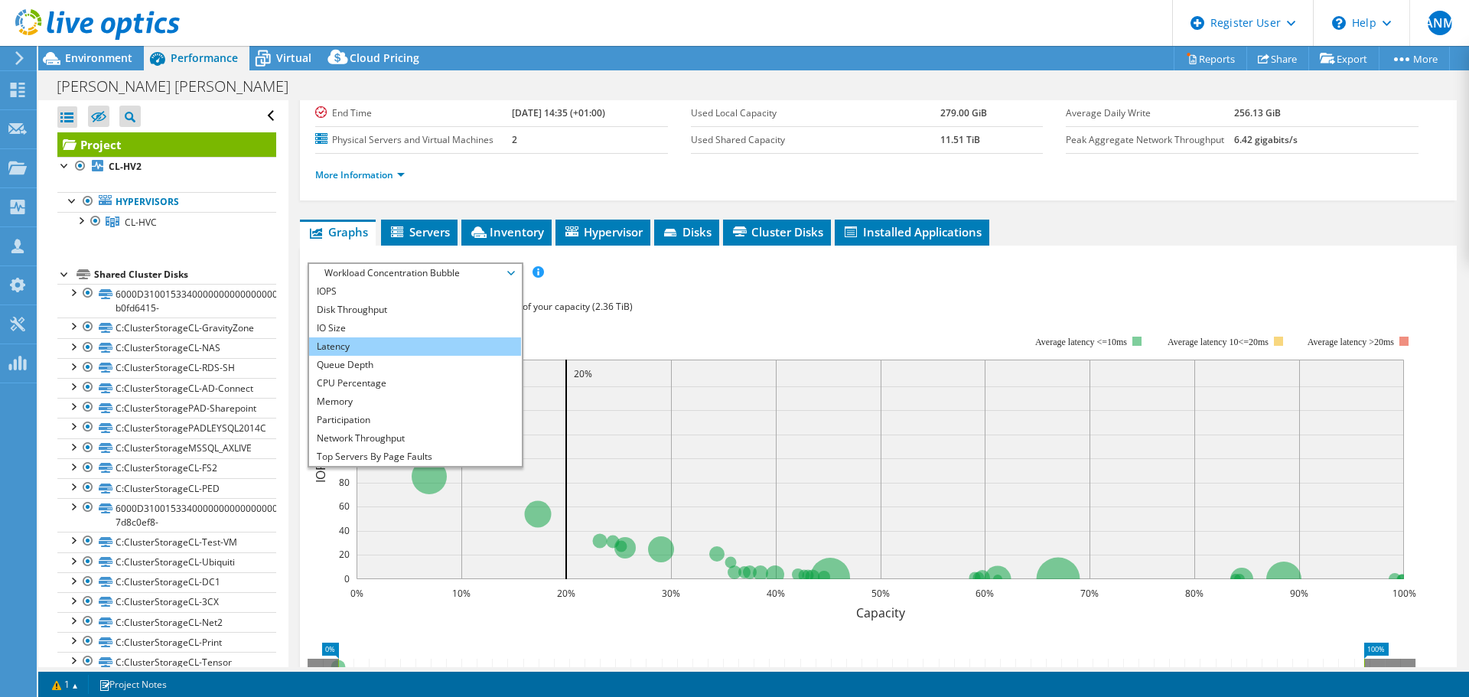
click at [351, 349] on li "Latency" at bounding box center [415, 346] width 212 height 18
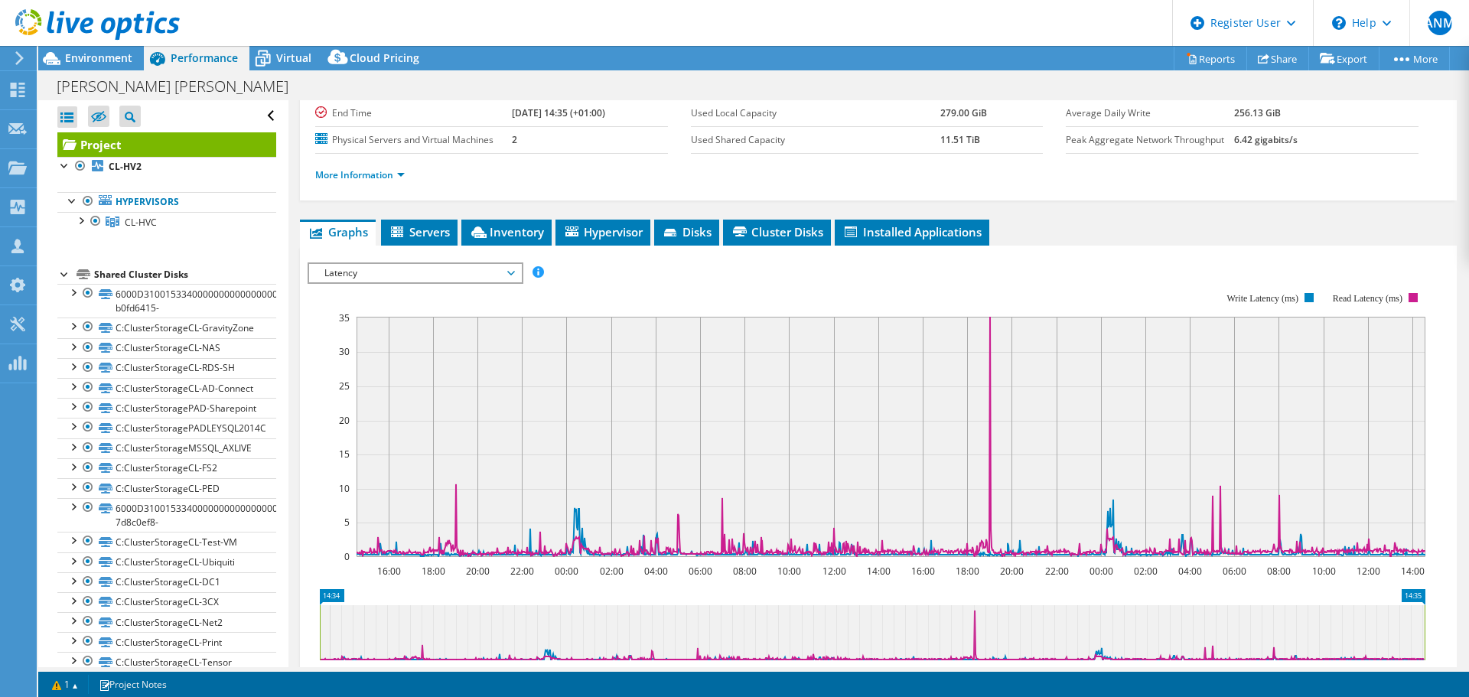
click at [444, 281] on span "Latency" at bounding box center [415, 273] width 197 height 18
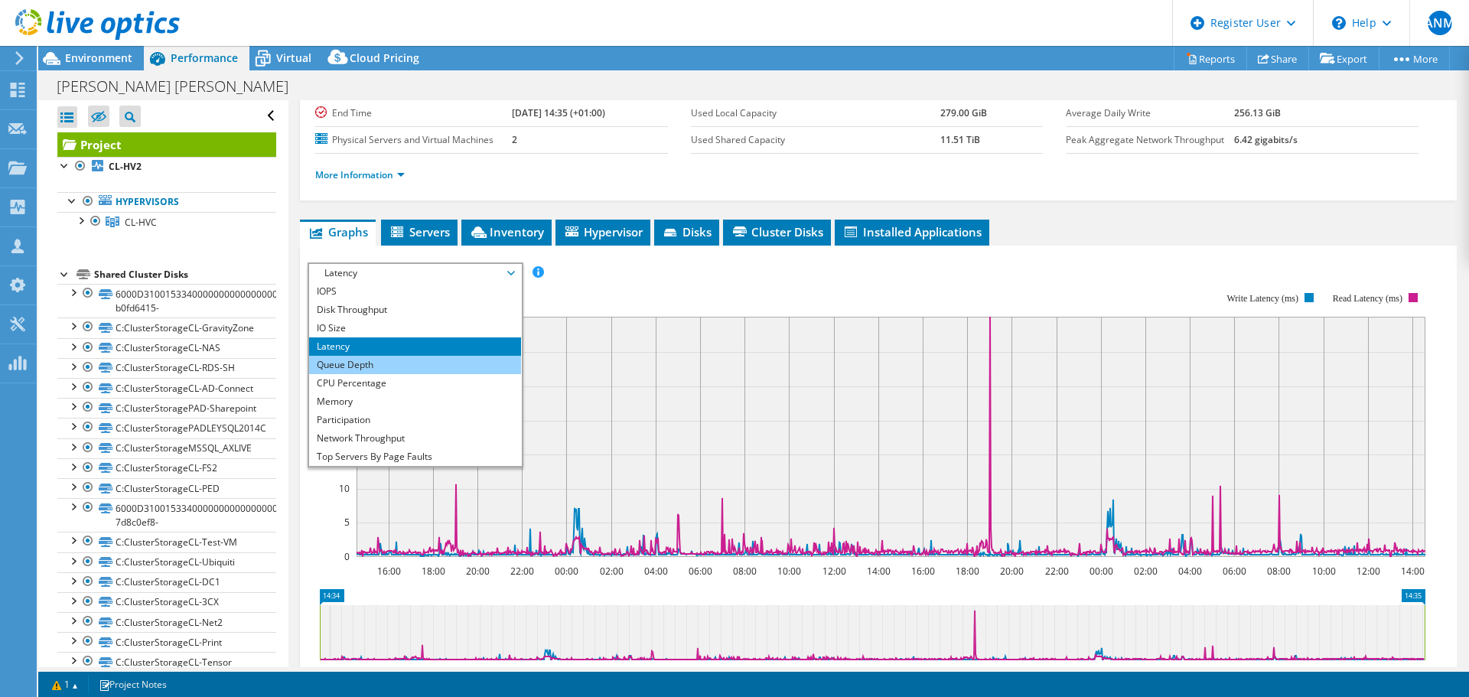
click at [355, 364] on li "Queue Depth" at bounding box center [415, 365] width 212 height 18
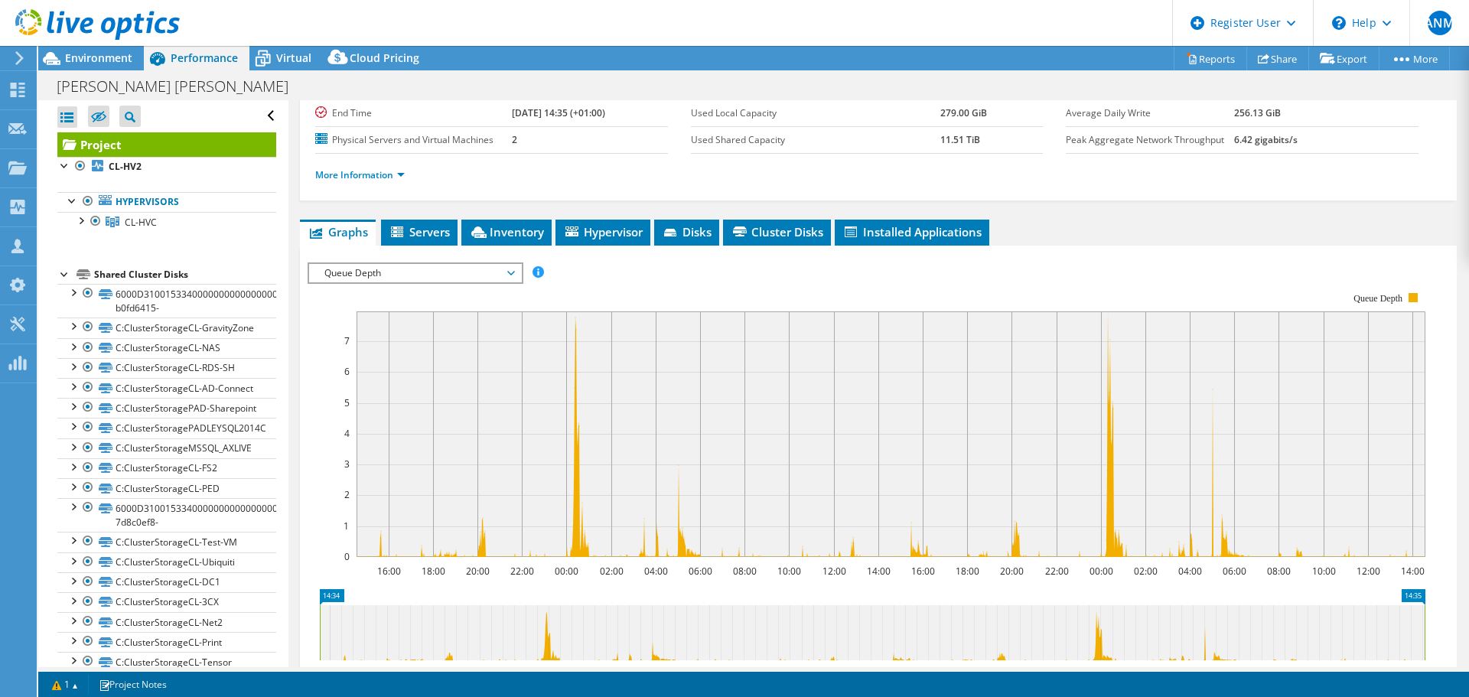
click at [1090, 272] on div at bounding box center [877, 523] width 1141 height 522
click at [487, 268] on span "Queue Depth" at bounding box center [415, 273] width 197 height 18
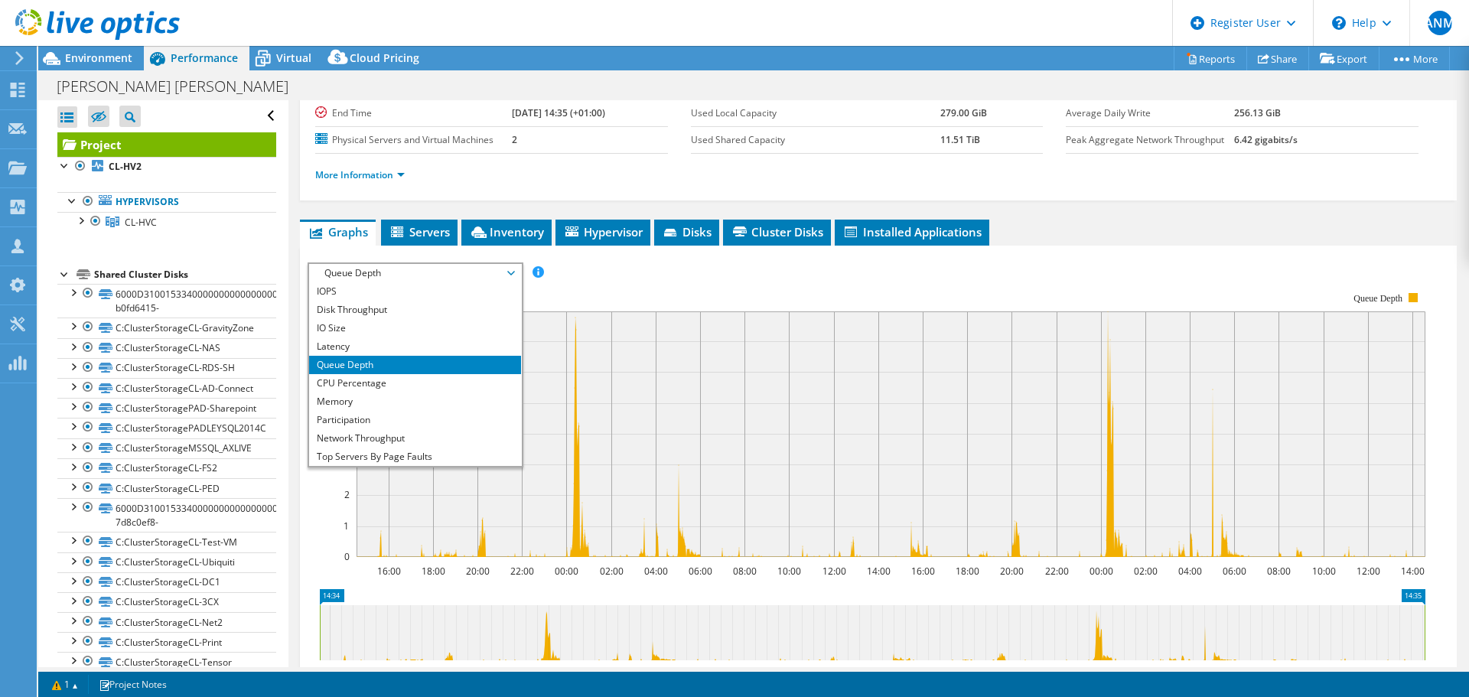
click at [611, 283] on rect at bounding box center [866, 425] width 1118 height 306
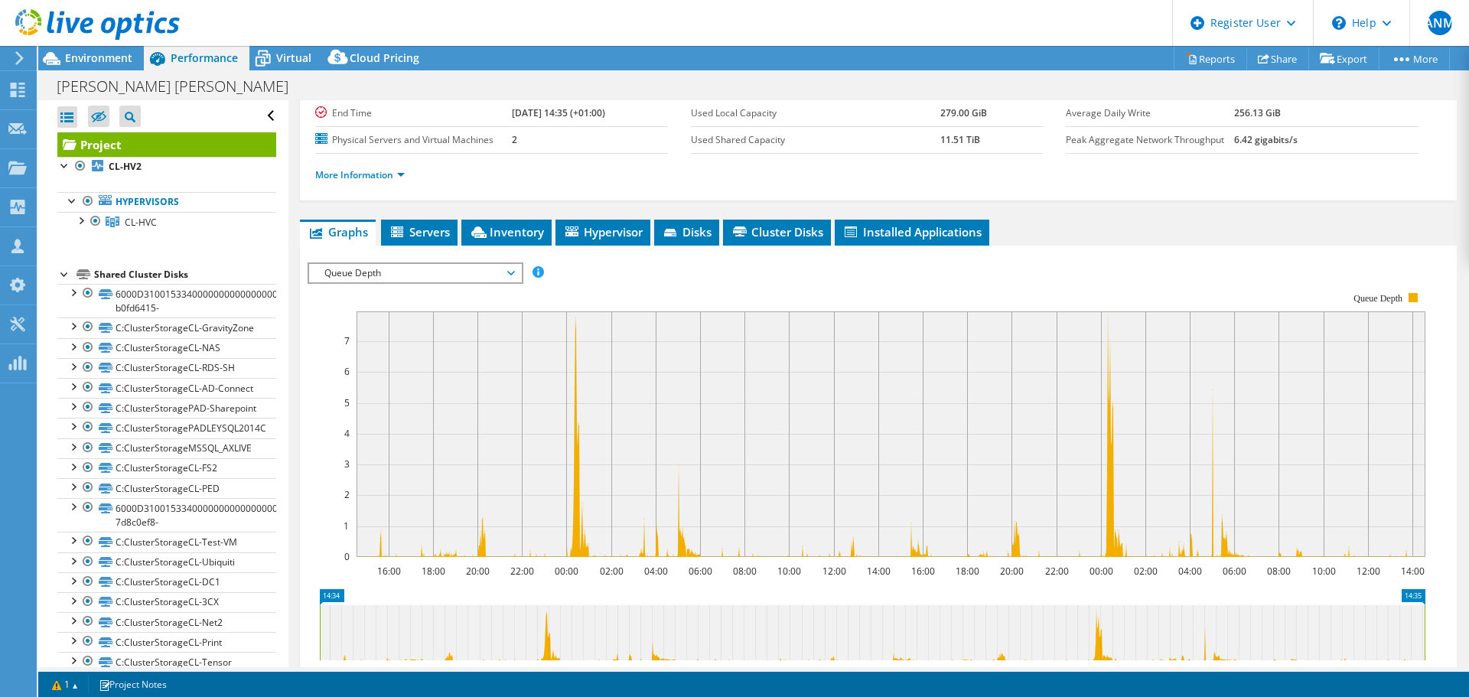
click at [434, 277] on span "Queue Depth" at bounding box center [415, 273] width 197 height 18
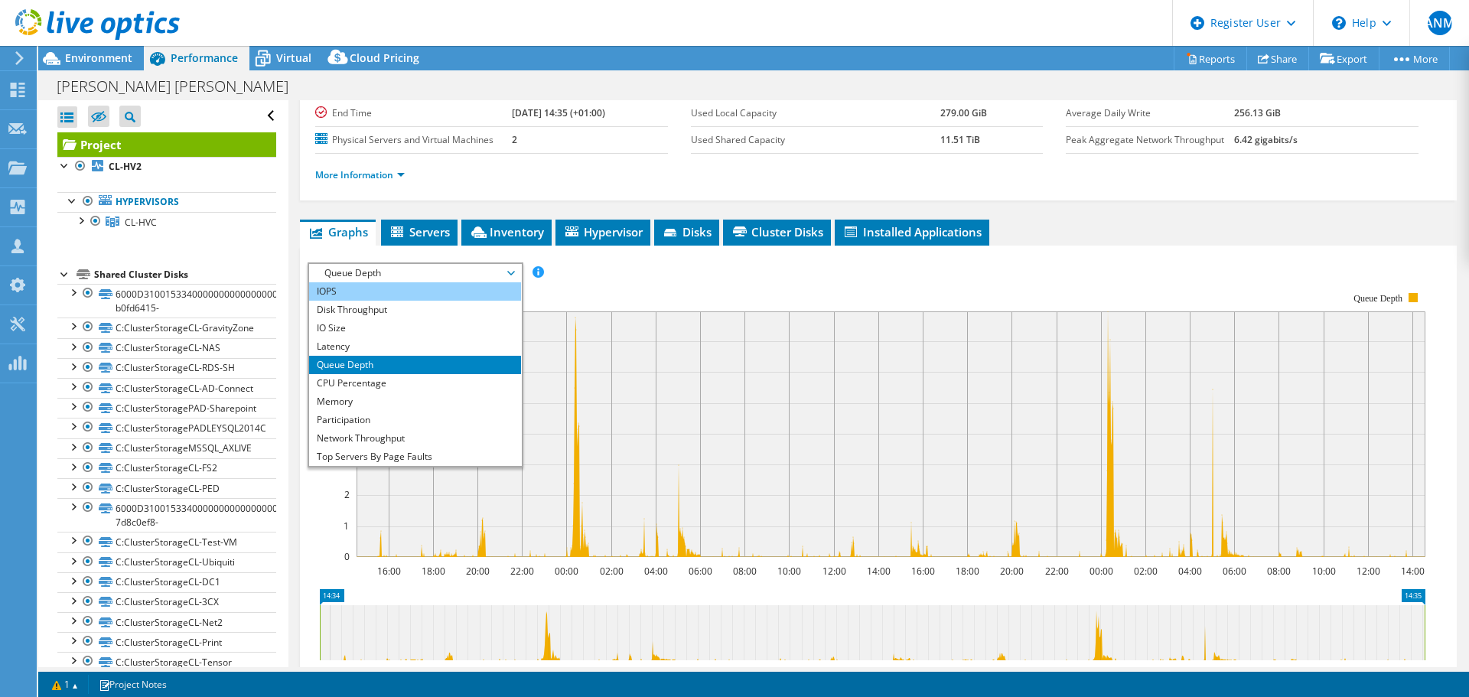
click at [358, 287] on li "IOPS" at bounding box center [415, 291] width 212 height 18
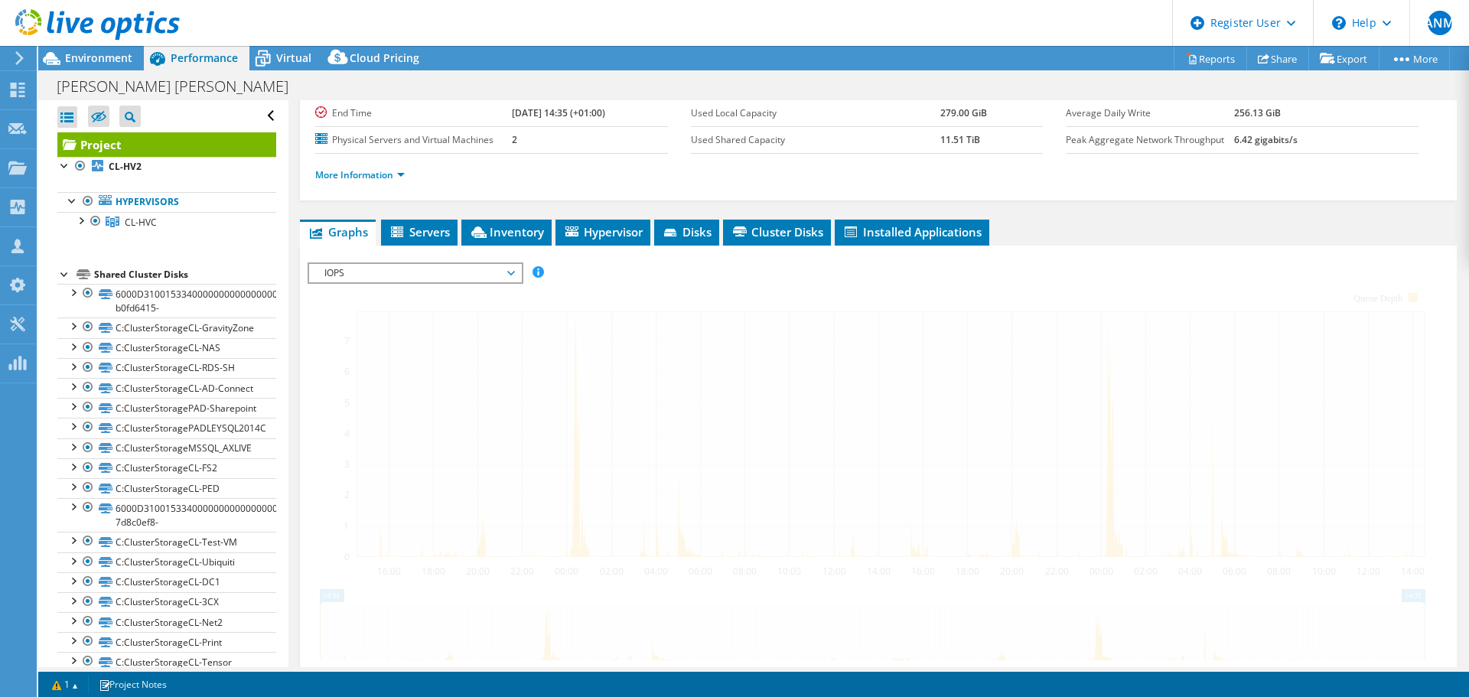
click at [633, 278] on div at bounding box center [877, 523] width 1141 height 522
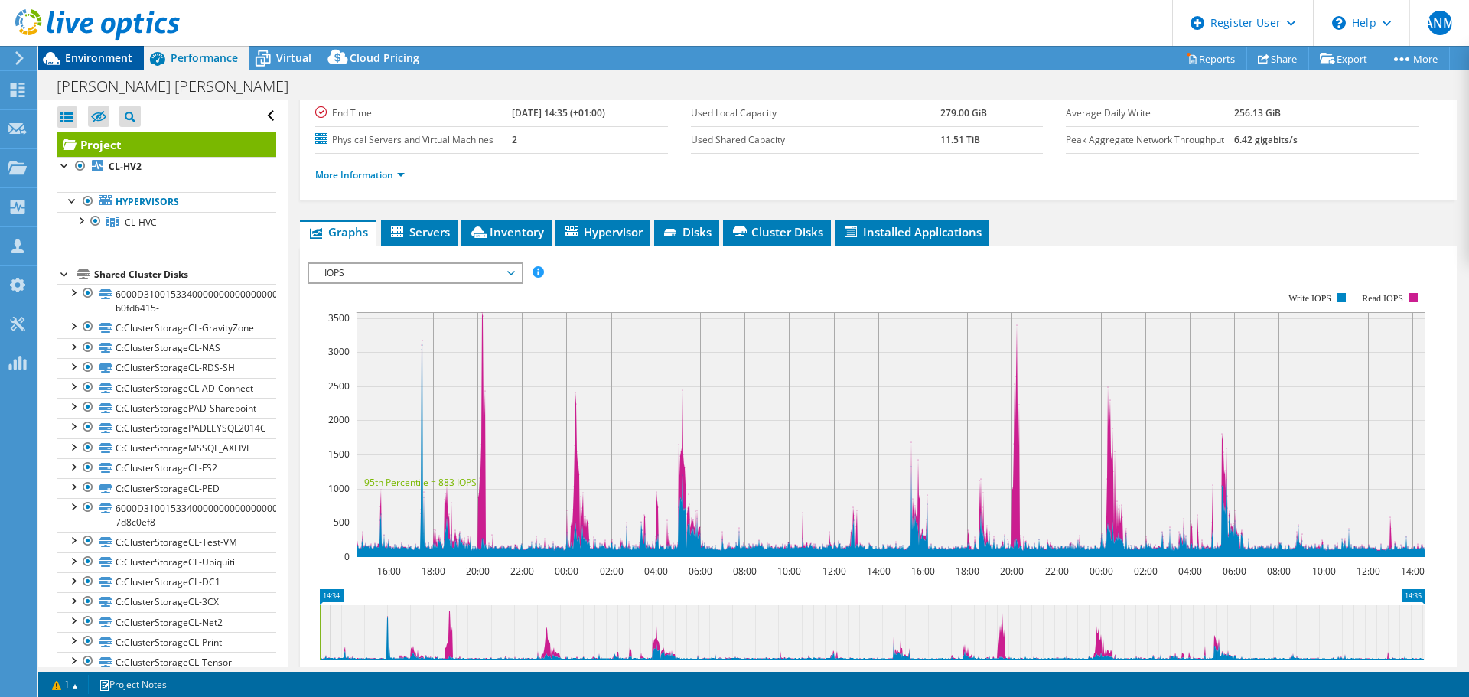
click at [120, 62] on span "Environment" at bounding box center [98, 57] width 67 height 15
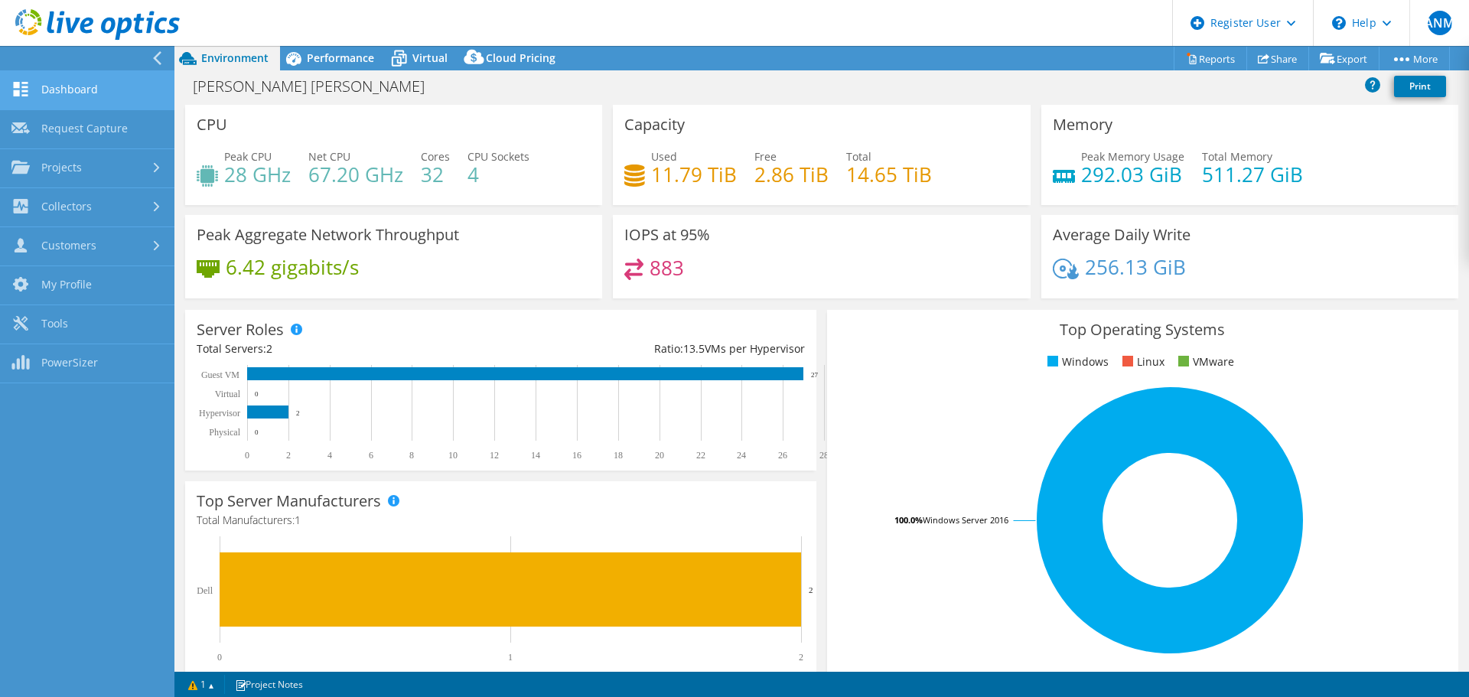
click at [47, 80] on link "Dashboard" at bounding box center [87, 90] width 174 height 39
